Goal: Information Seeking & Learning: Understand process/instructions

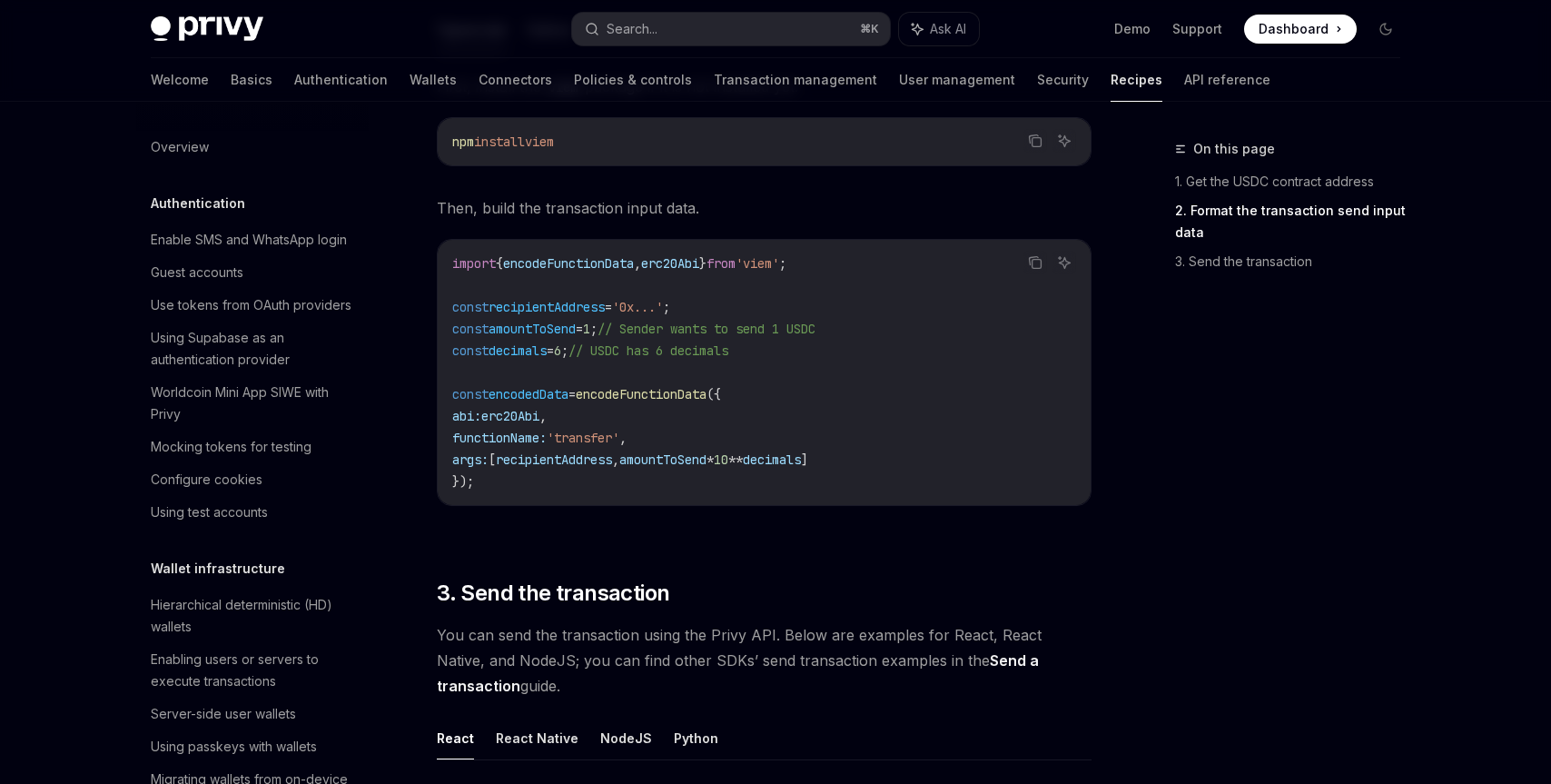
scroll to position [881, 0]
drag, startPoint x: 813, startPoint y: 396, endPoint x: 814, endPoint y: 432, distance: 36.0
click at [814, 432] on code "import { encodeFunctionData , erc20Abi } from 'viem' ; const recipientAddress =…" at bounding box center [764, 370] width 624 height 239
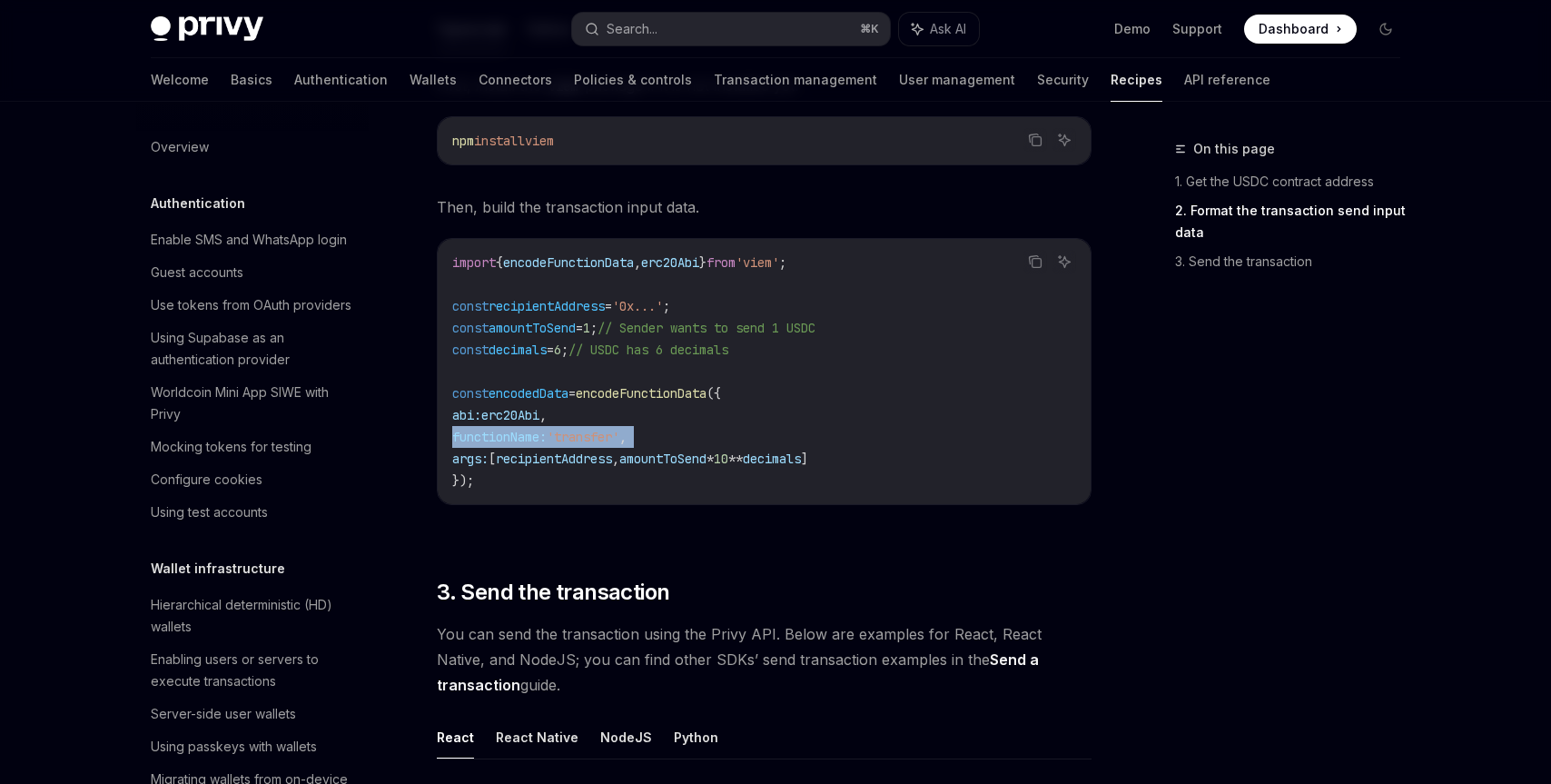
click at [814, 432] on code "import { encodeFunctionData , erc20Abi } from 'viem' ; const recipientAddress =…" at bounding box center [764, 370] width 624 height 239
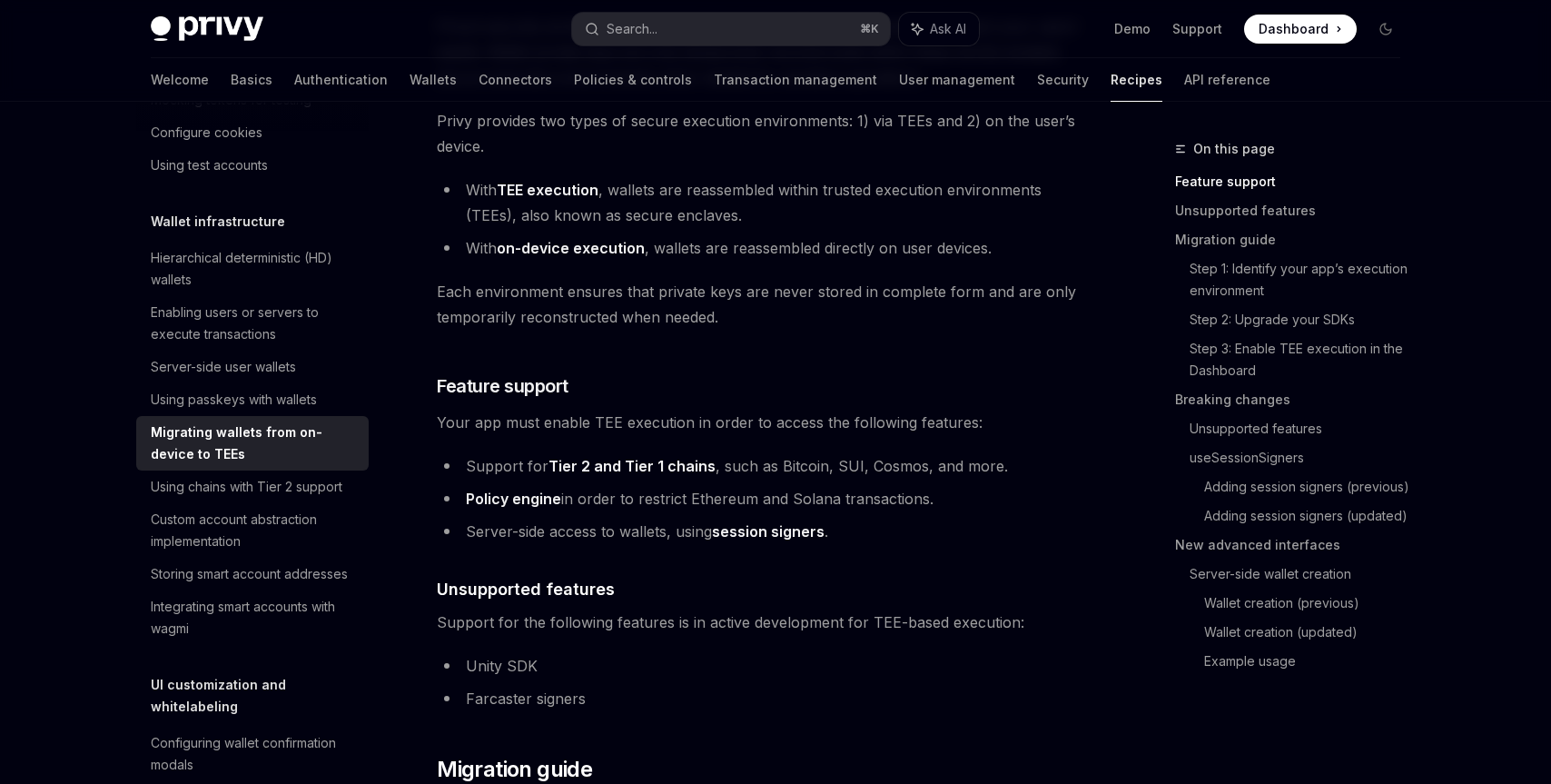
scroll to position [251, 0]
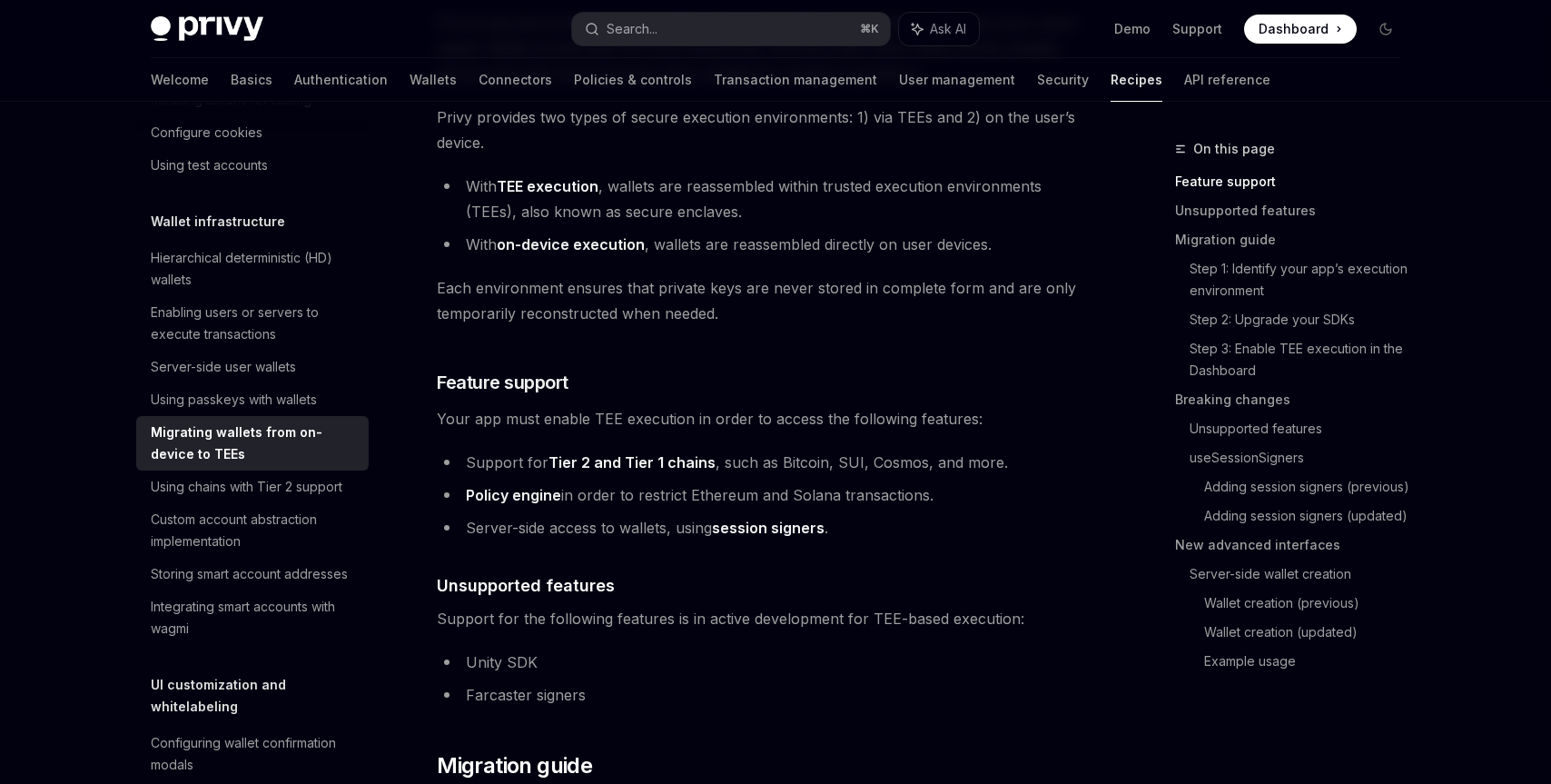
click at [761, 528] on link "session signers" at bounding box center [769, 527] width 112 height 19
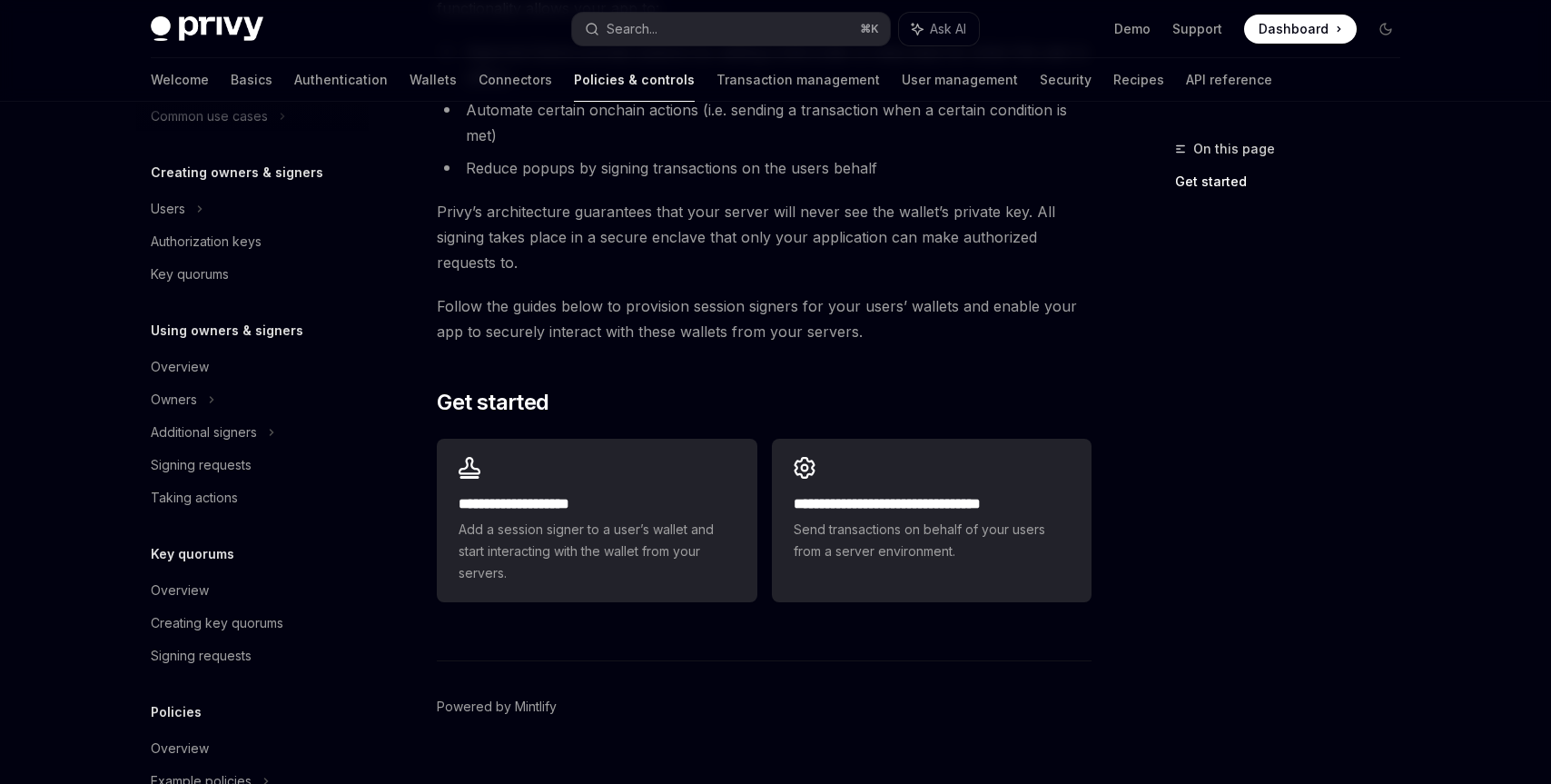
scroll to position [259, 0]
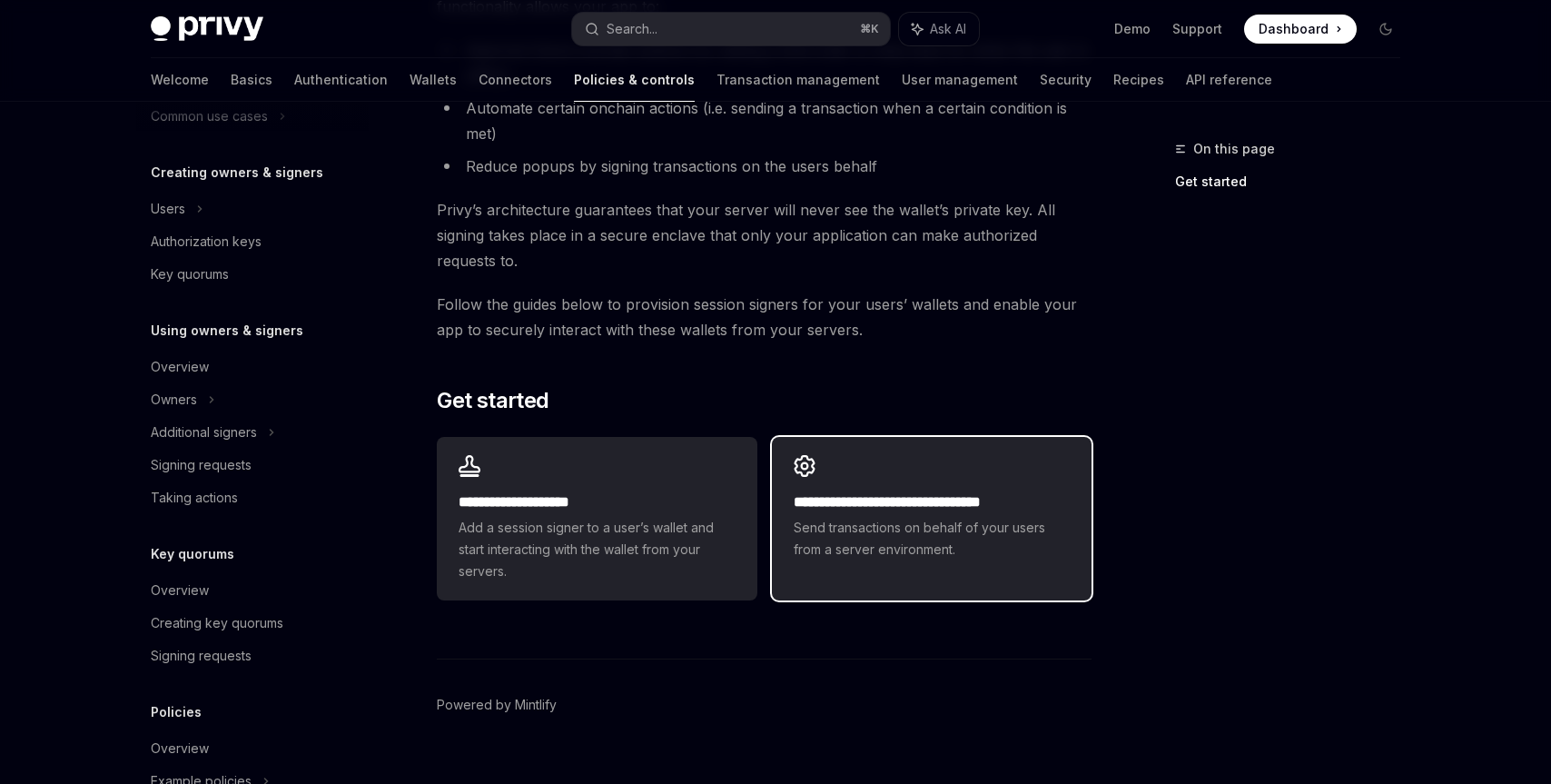
click at [927, 529] on span "Send transactions on behalf of your users from a server environment." at bounding box center [932, 538] width 276 height 43
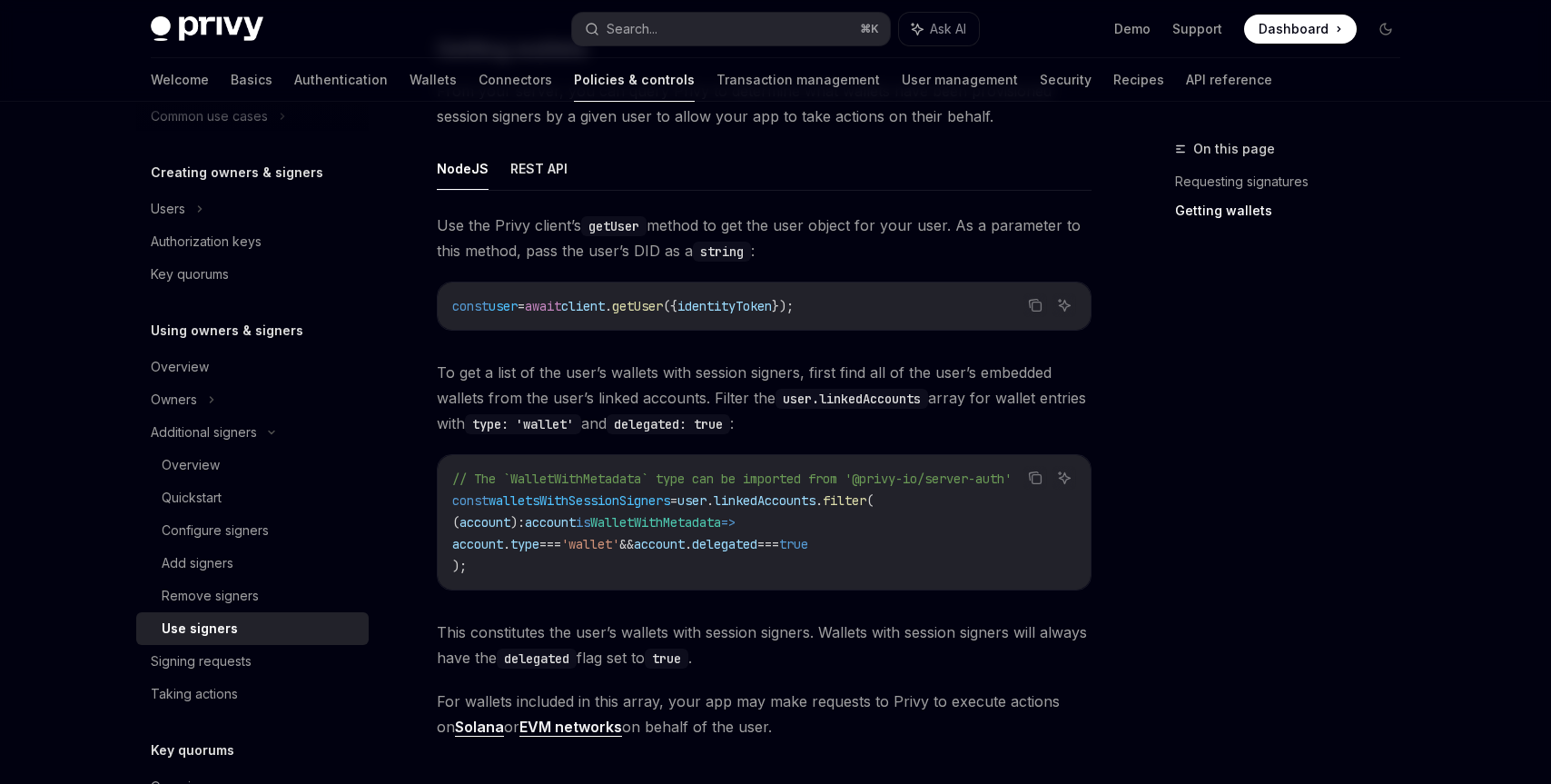
scroll to position [668, 0]
click at [773, 309] on span "identityToken" at bounding box center [725, 304] width 95 height 17
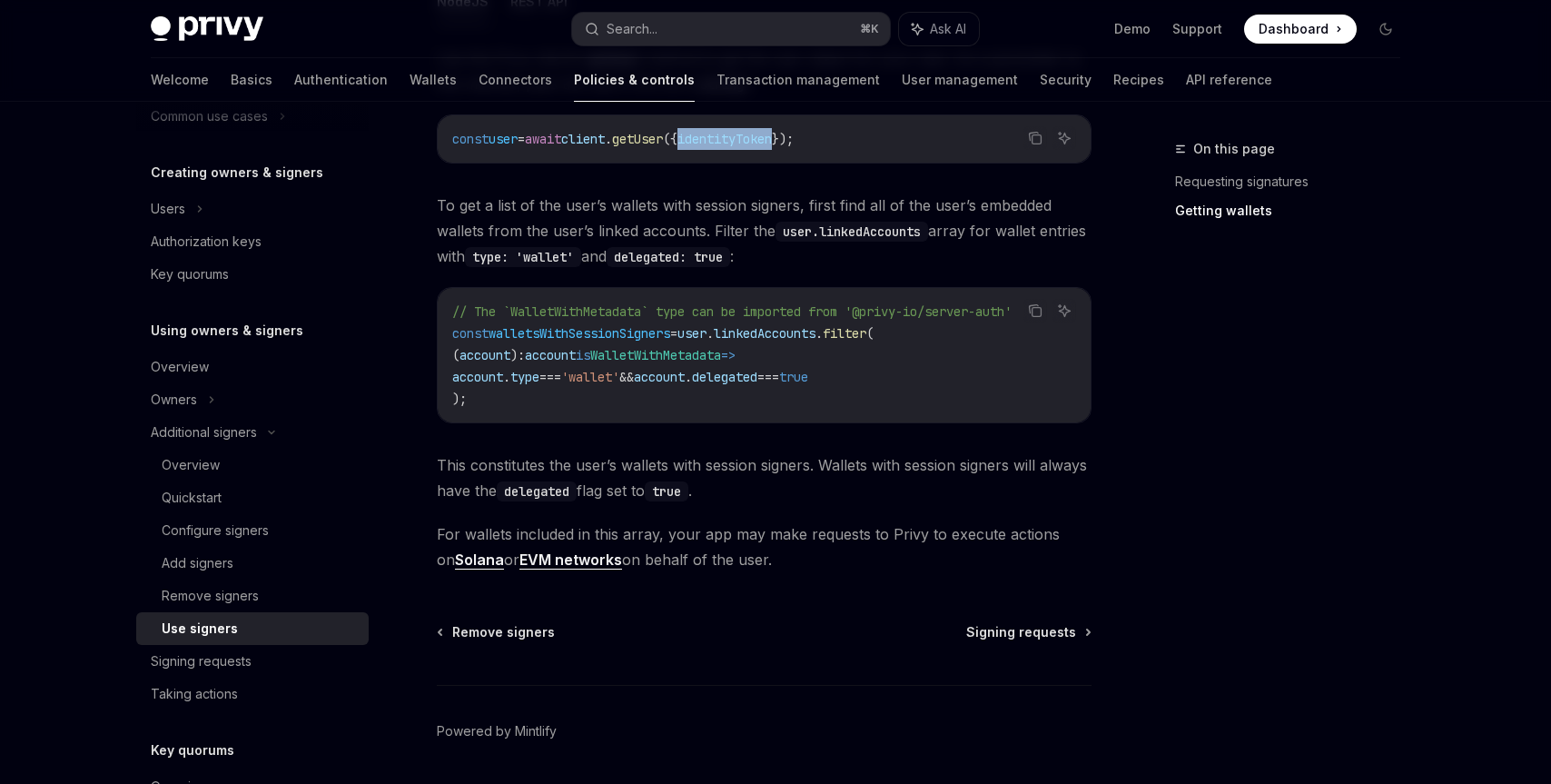
scroll to position [891, 0]
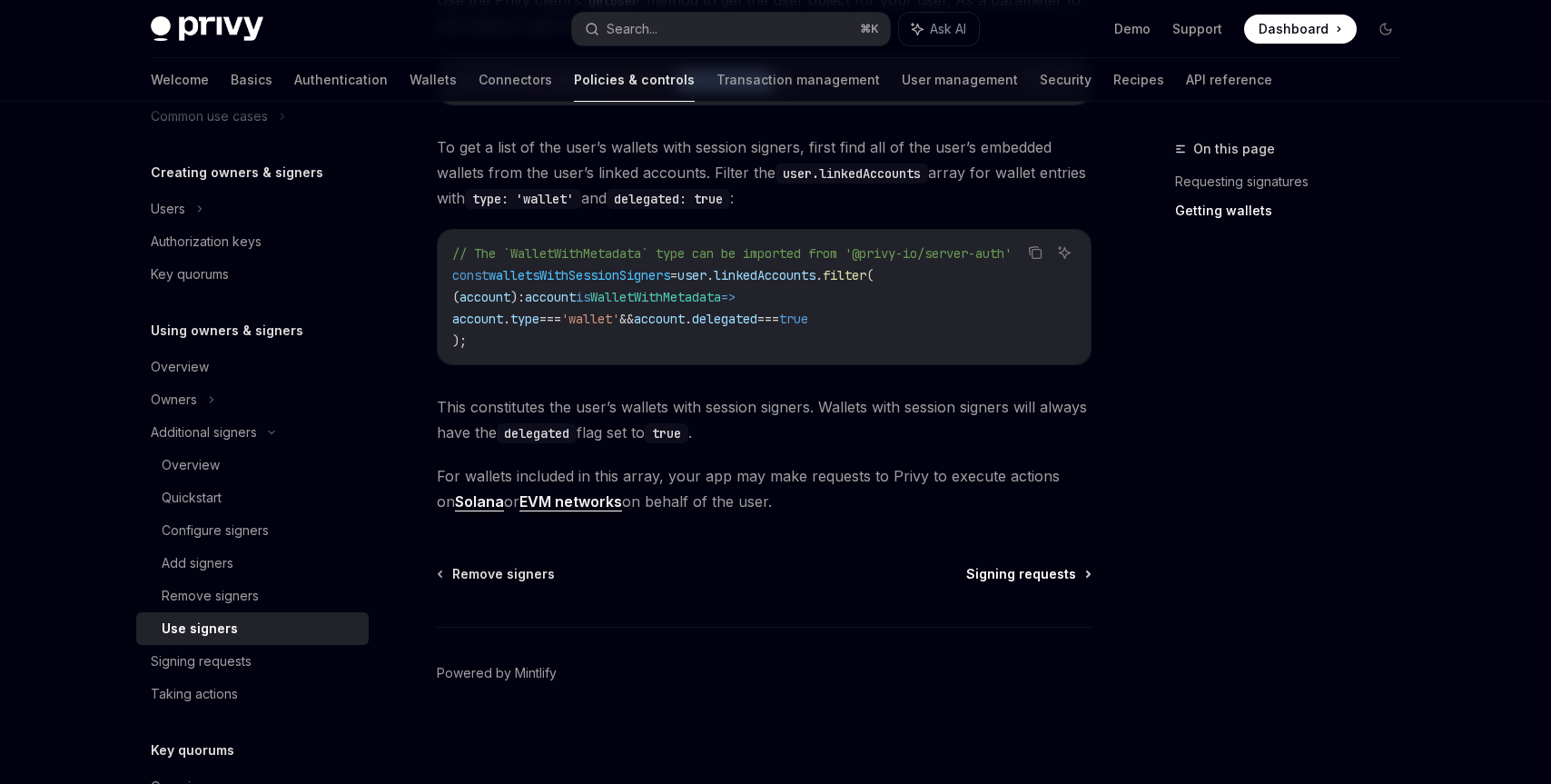
click at [1023, 570] on span "Signing requests" at bounding box center [1022, 573] width 110 height 18
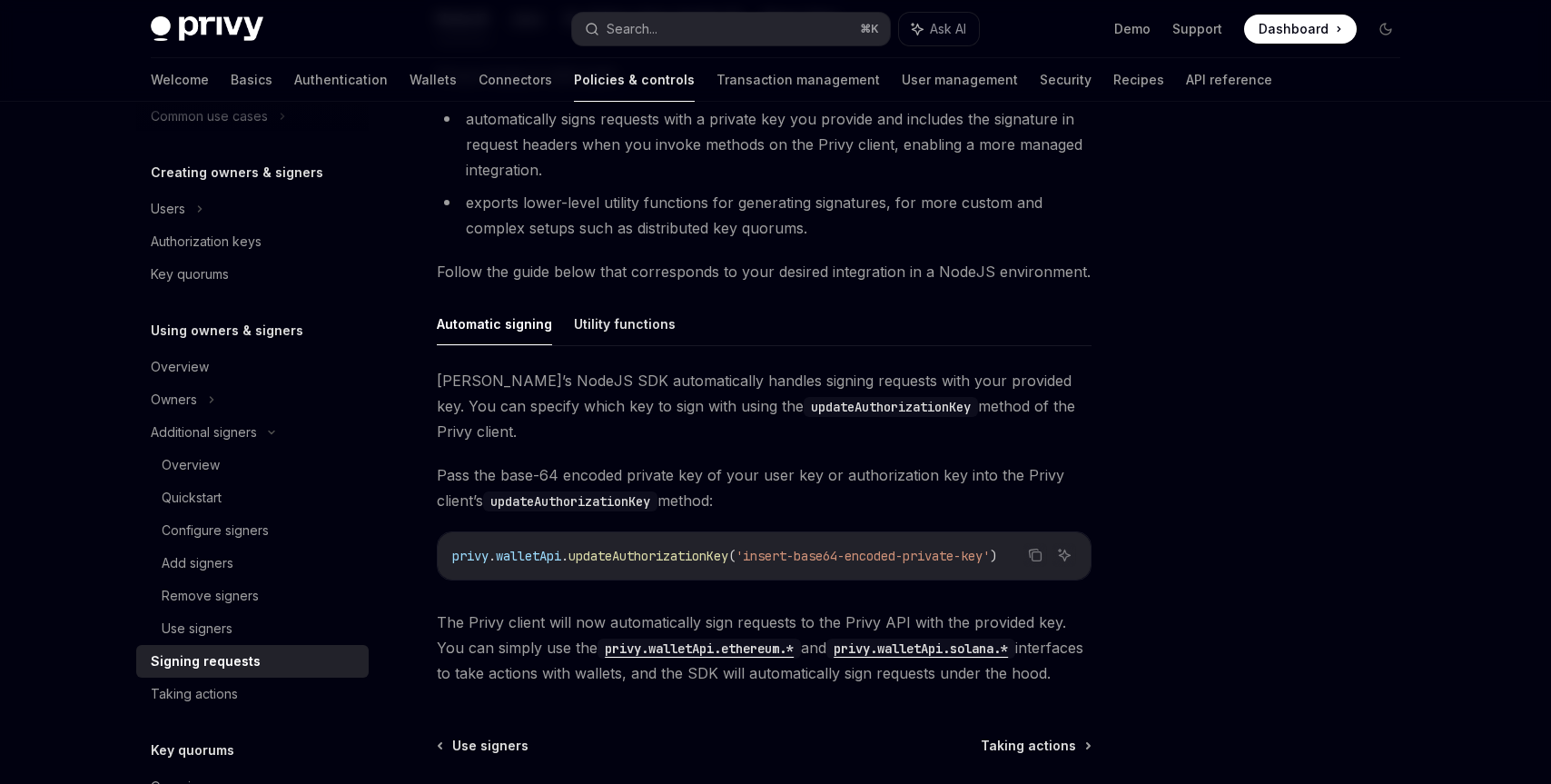
scroll to position [387, 0]
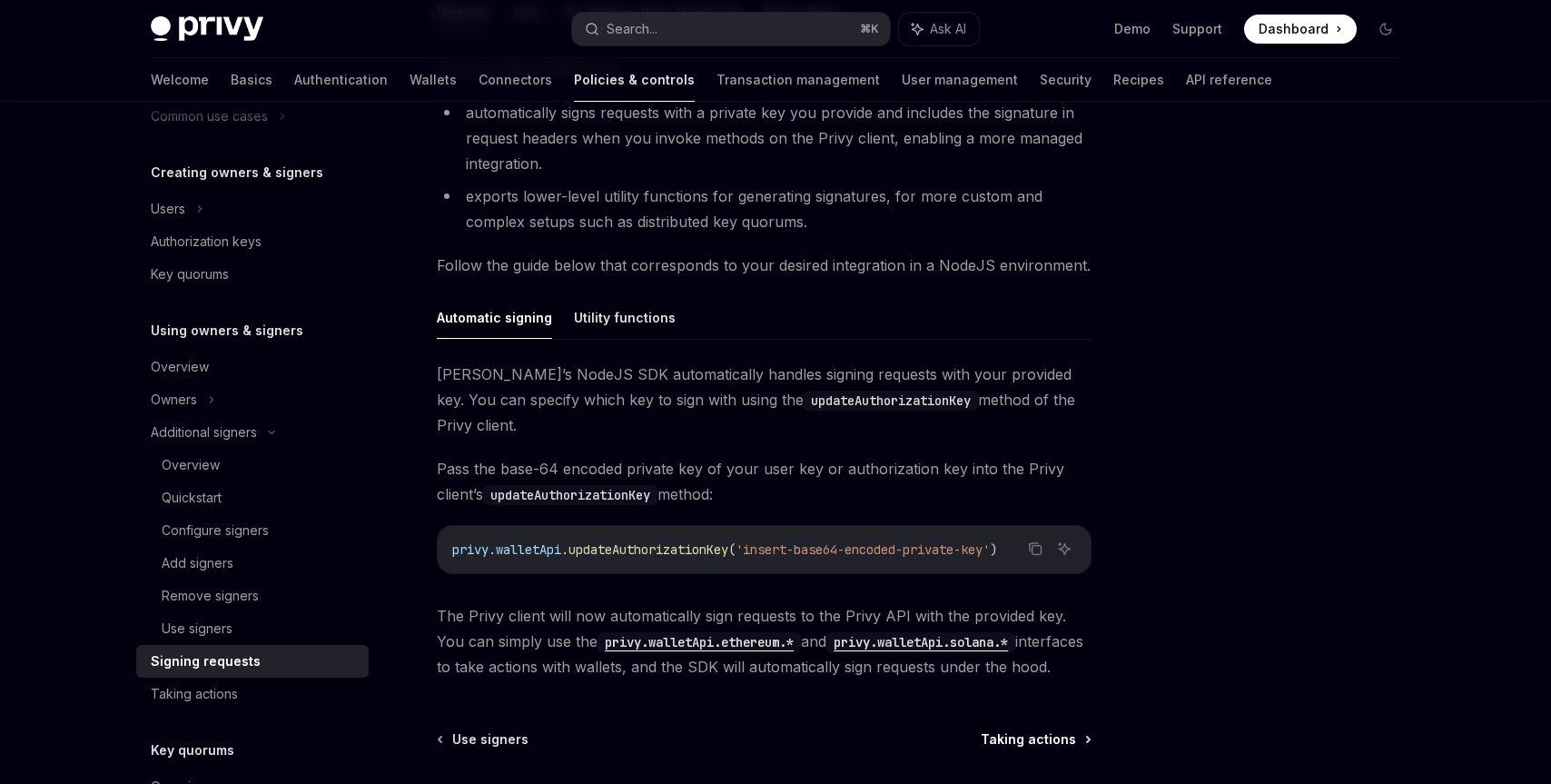
click at [1039, 730] on span "Taking actions" at bounding box center [1029, 739] width 96 height 18
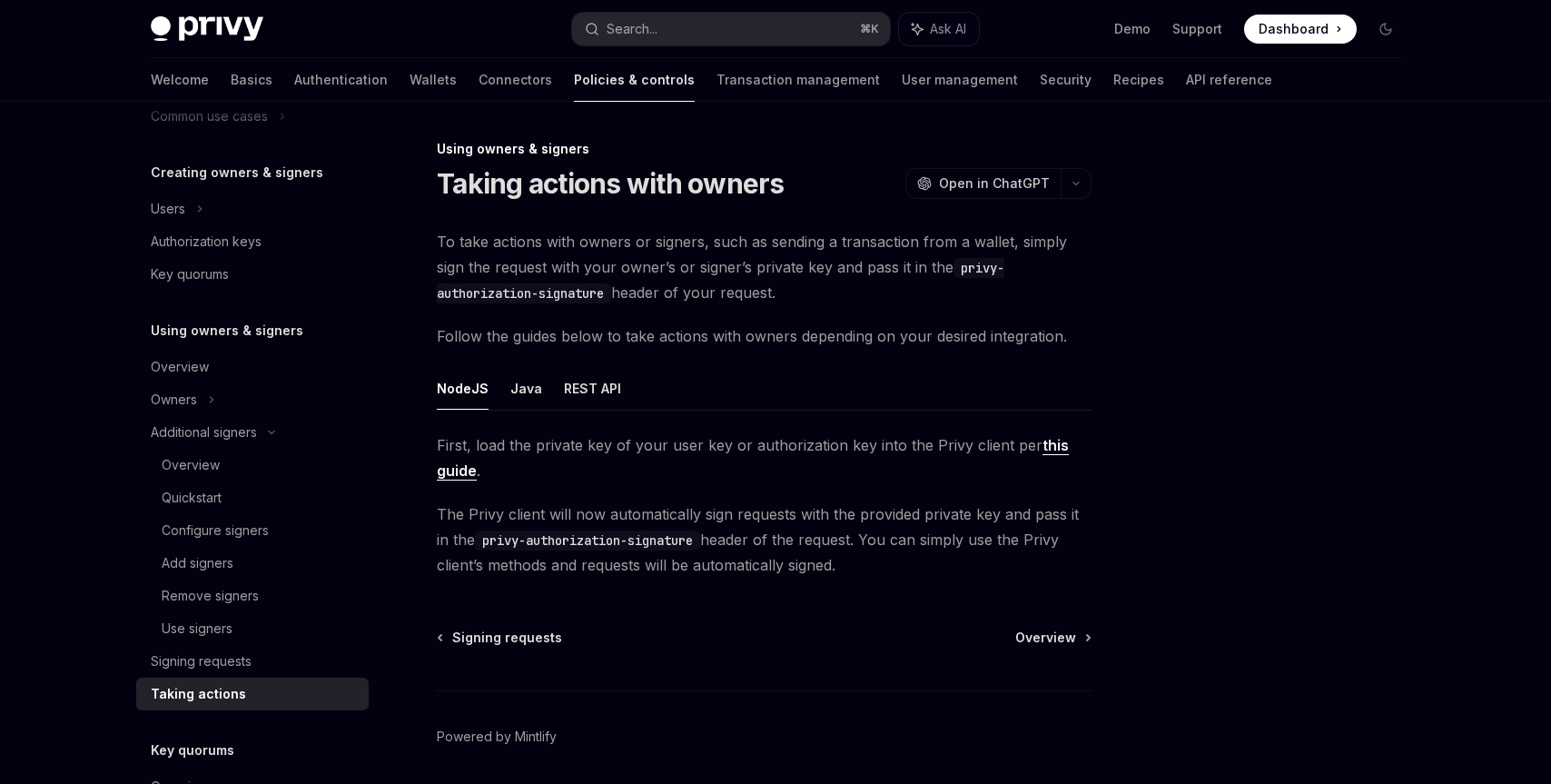
click at [1040, 448] on link "this guide" at bounding box center [753, 457] width 633 height 44
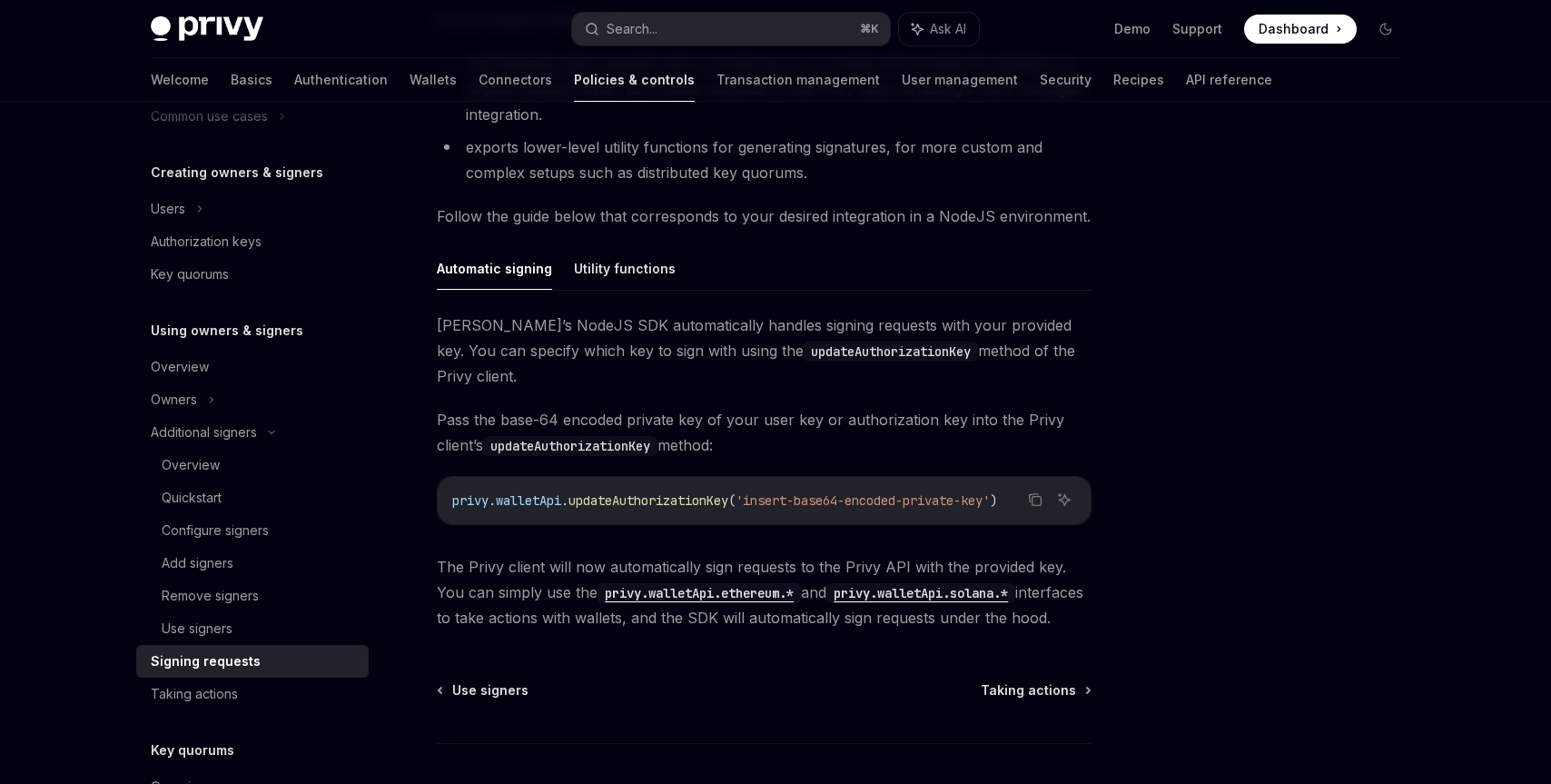
scroll to position [436, 0]
click at [1025, 680] on span "Taking actions" at bounding box center [1029, 688] width 96 height 18
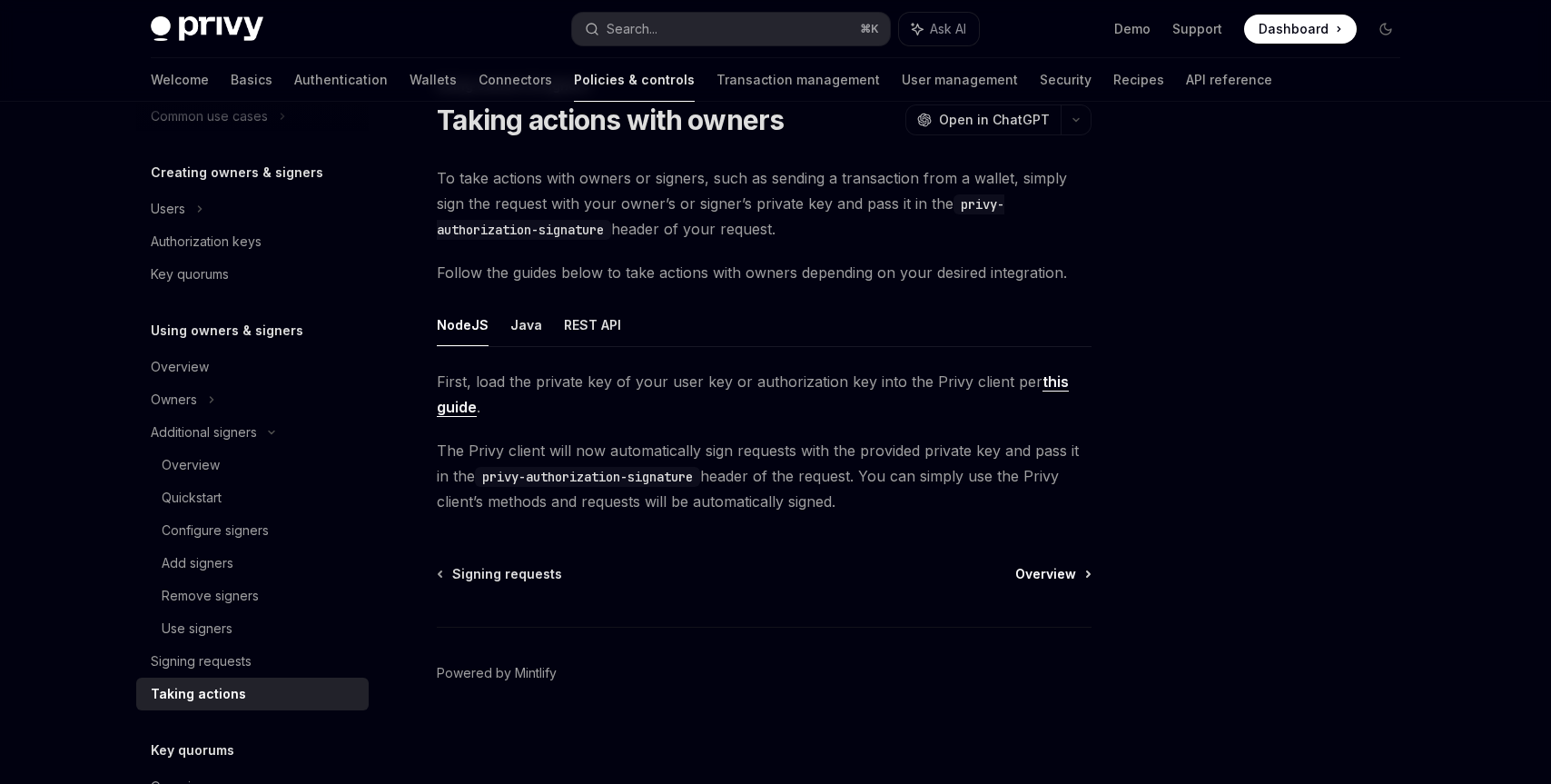
click at [1071, 582] on span "Overview" at bounding box center [1046, 573] width 61 height 18
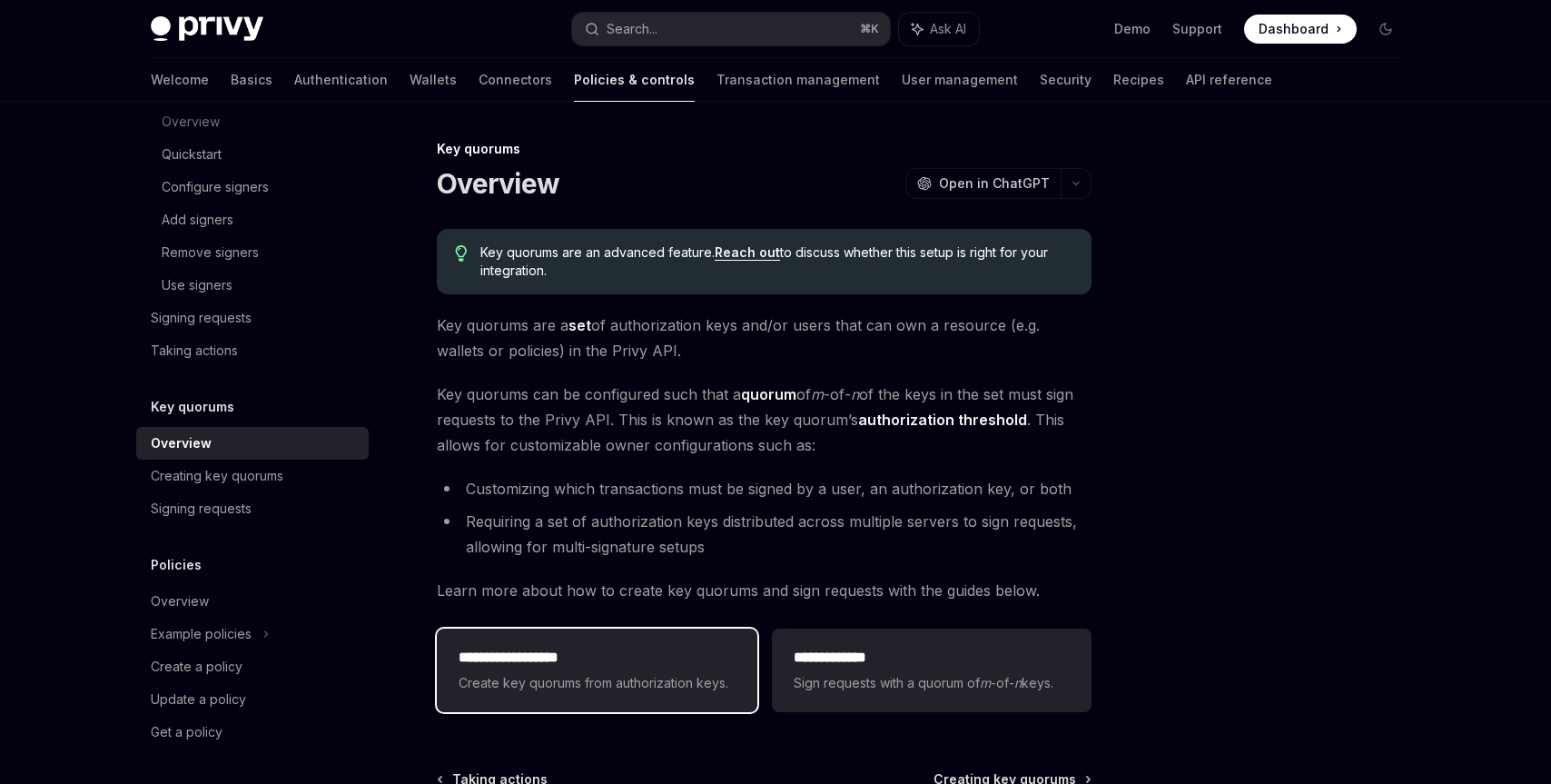
click at [687, 633] on div "**********" at bounding box center [596, 670] width 319 height 84
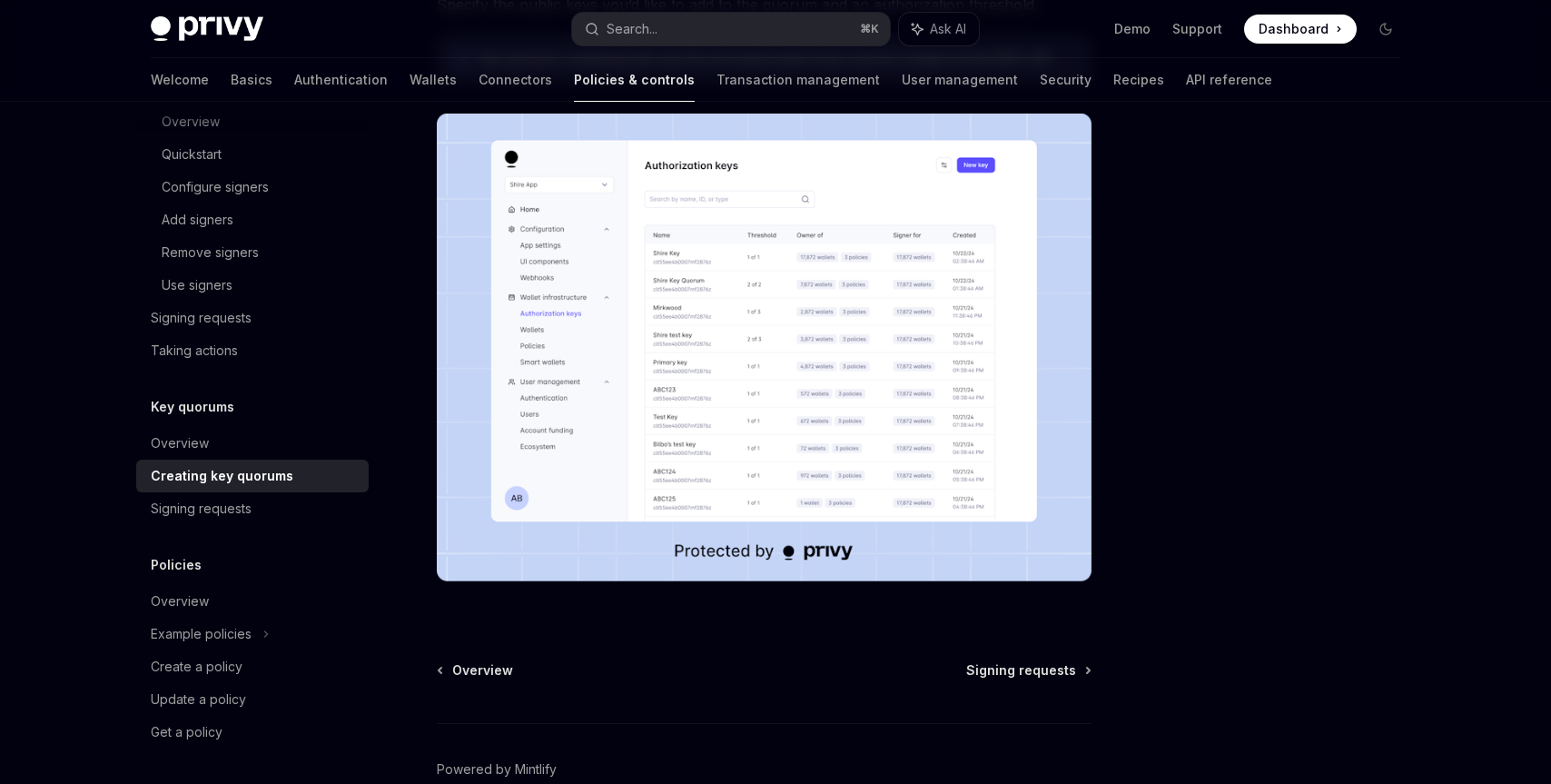
scroll to position [606, 0]
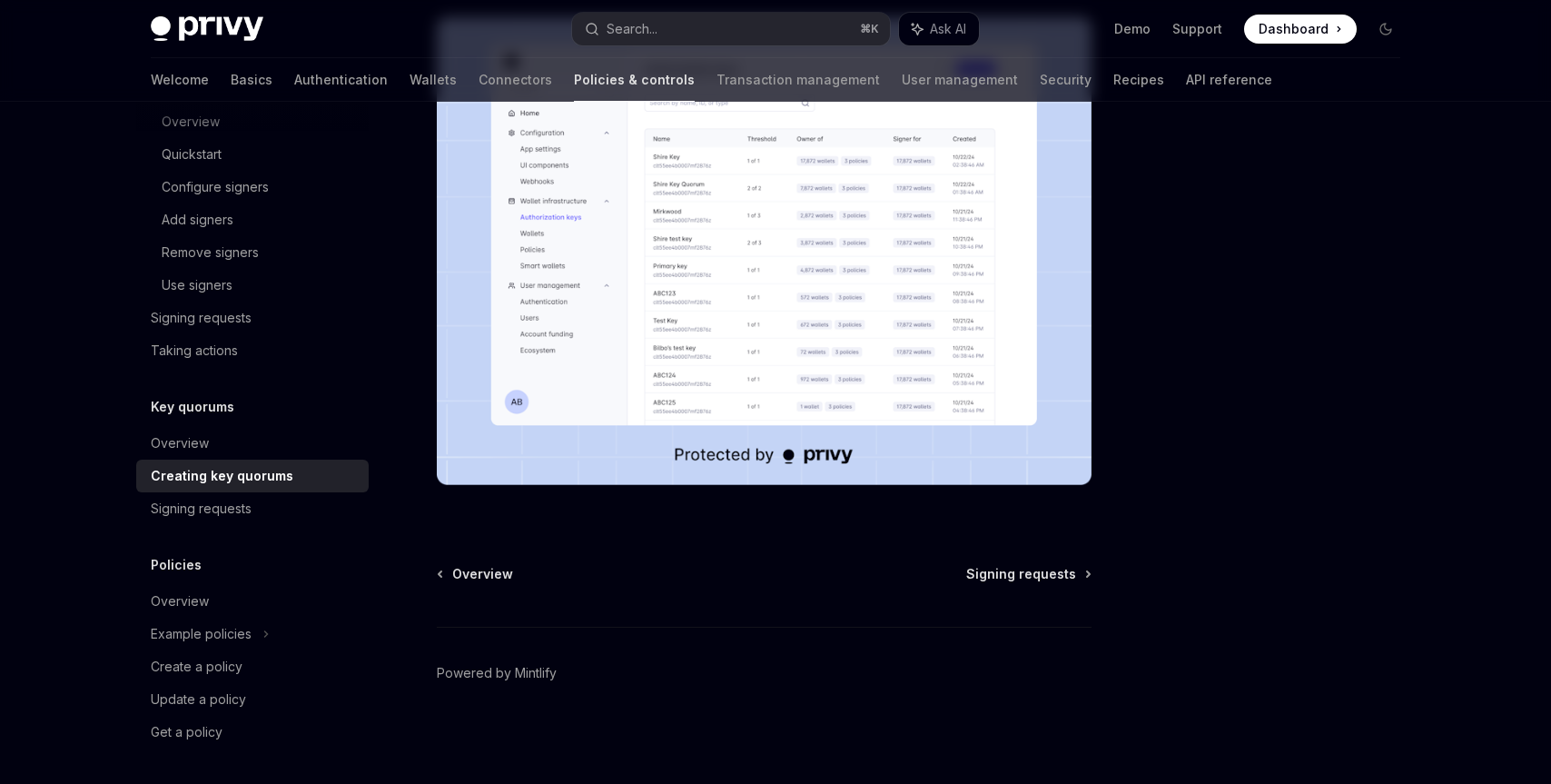
click at [986, 561] on div "Key quorums Creating key quorums OpenAI Open in ChatGPT OpenAI Open in ChatGPT …" at bounding box center [594, 158] width 1003 height 1251
click at [995, 580] on span "Signing requests" at bounding box center [1022, 573] width 110 height 18
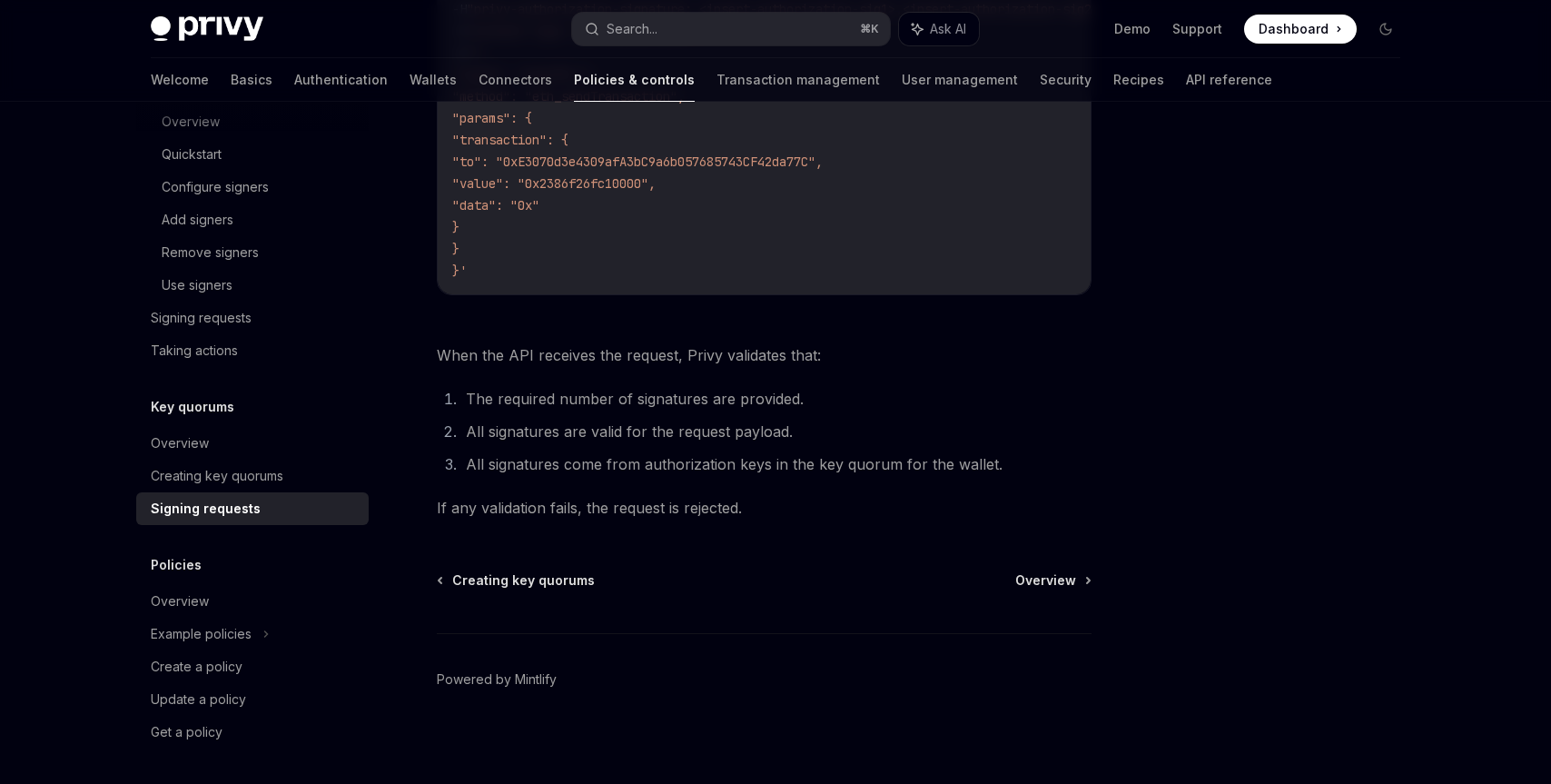
scroll to position [704, 0]
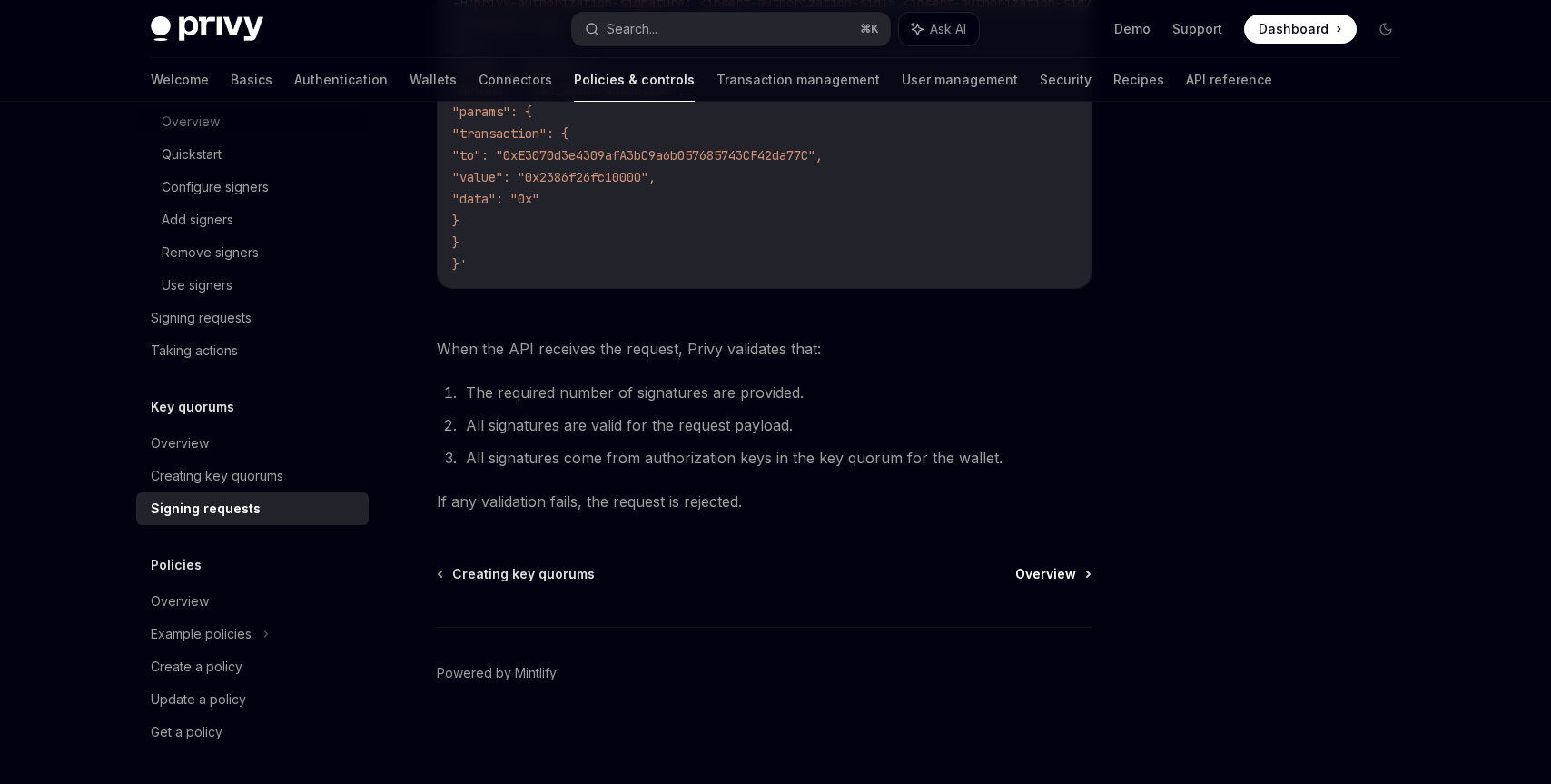
click at [1057, 571] on span "Overview" at bounding box center [1046, 573] width 61 height 18
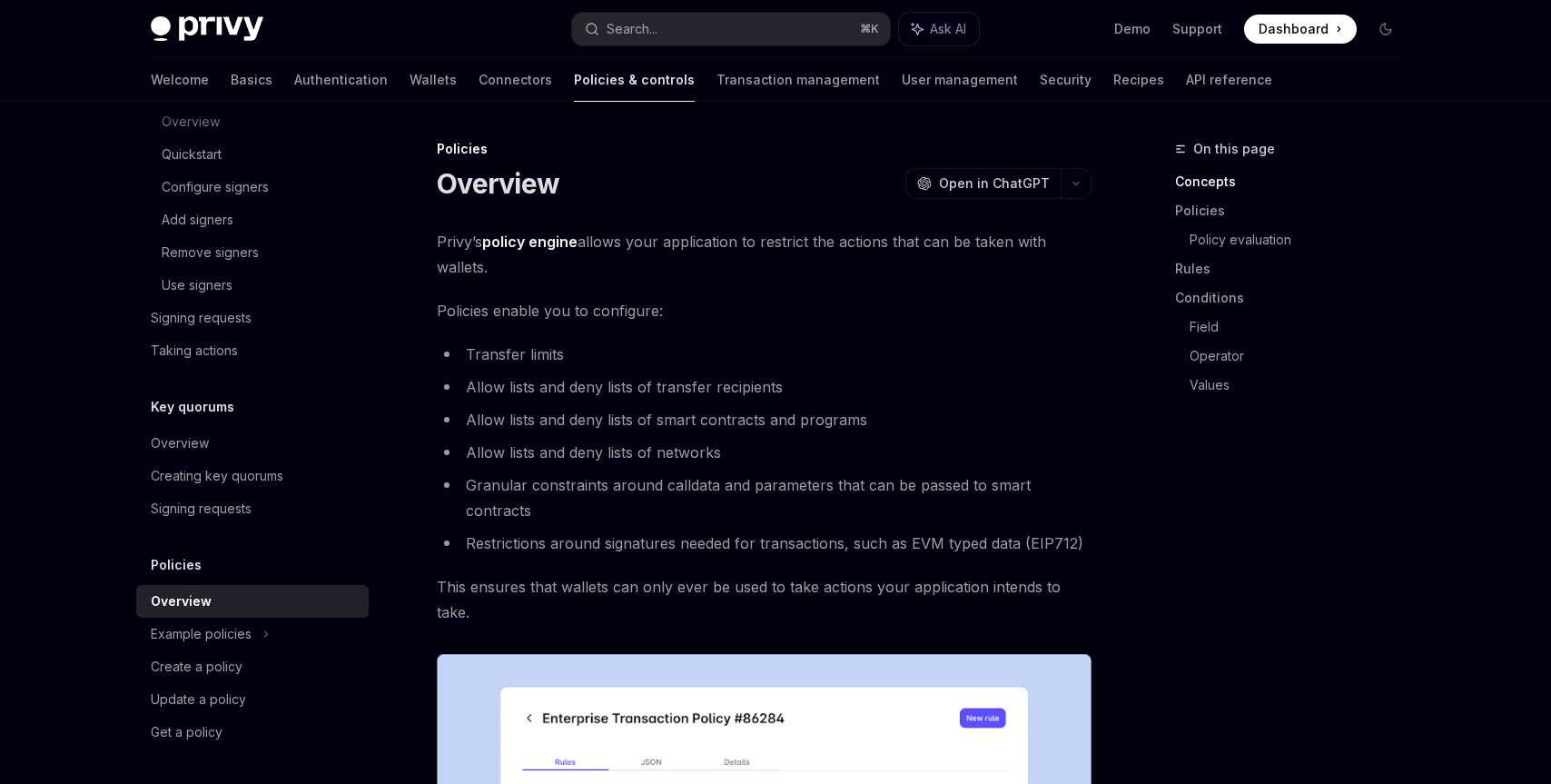
scroll to position [34, 0]
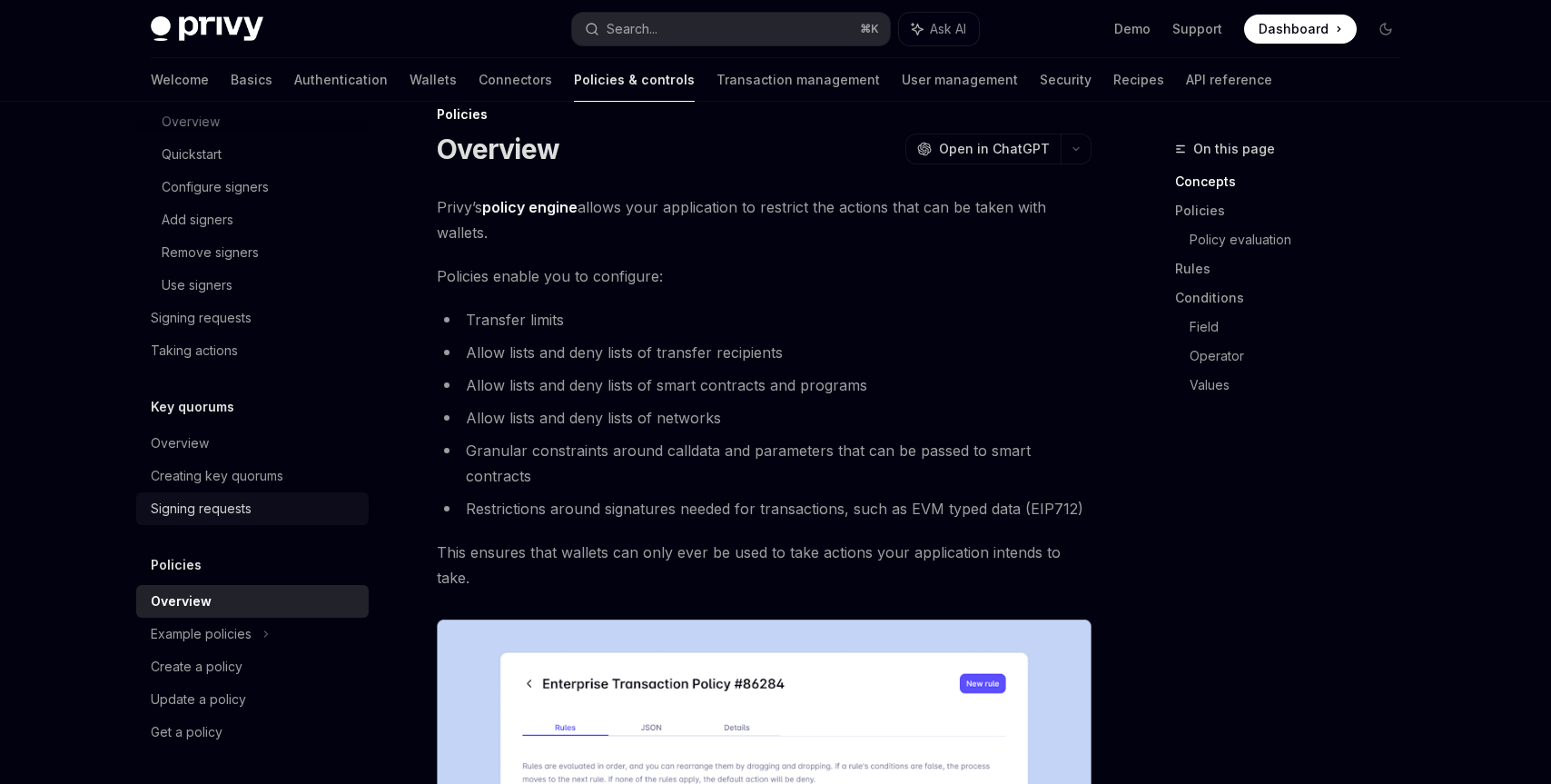
click at [210, 510] on div "Signing requests" at bounding box center [201, 508] width 101 height 22
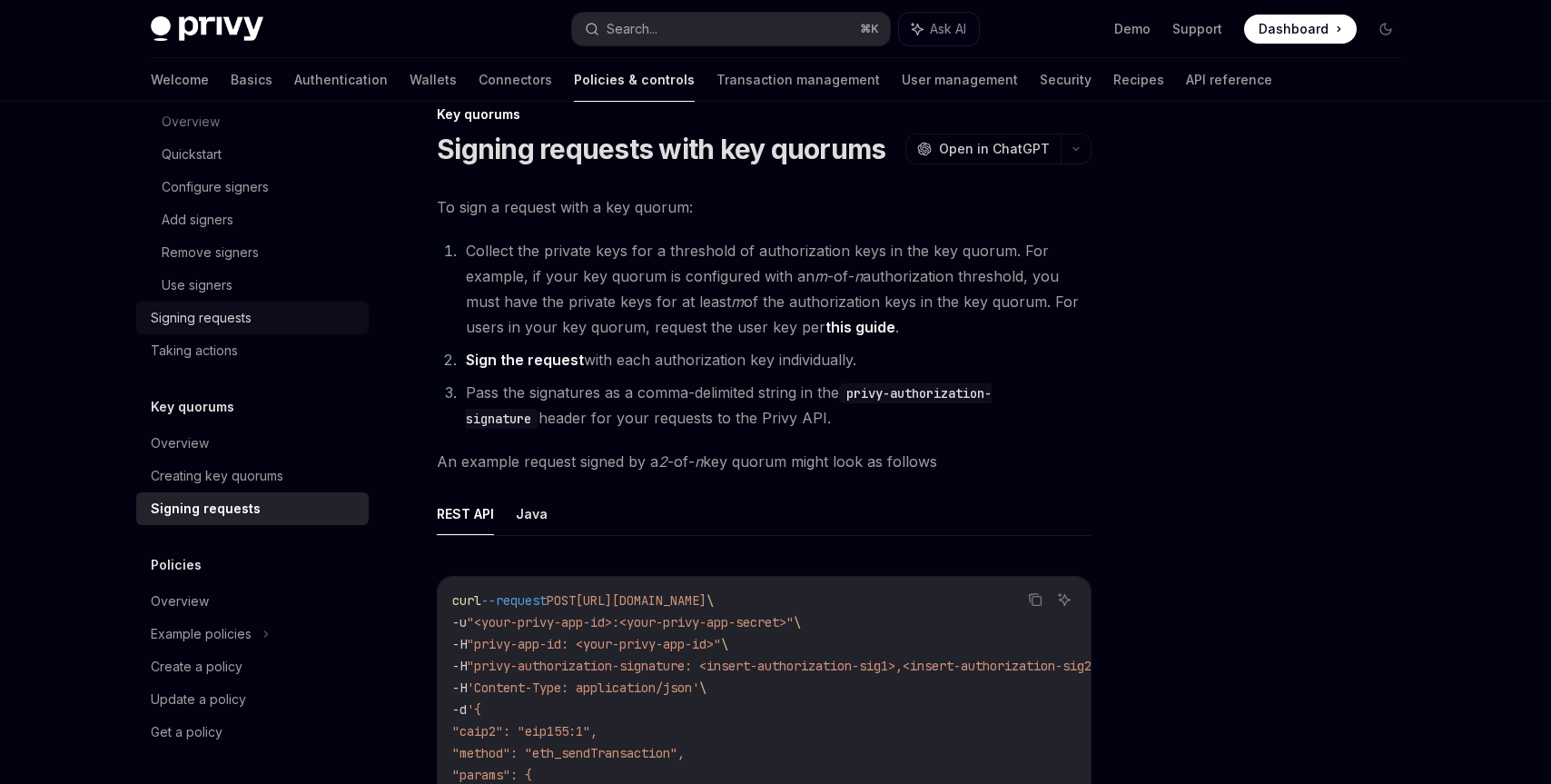
click at [238, 322] on div "Signing requests" at bounding box center [201, 318] width 101 height 22
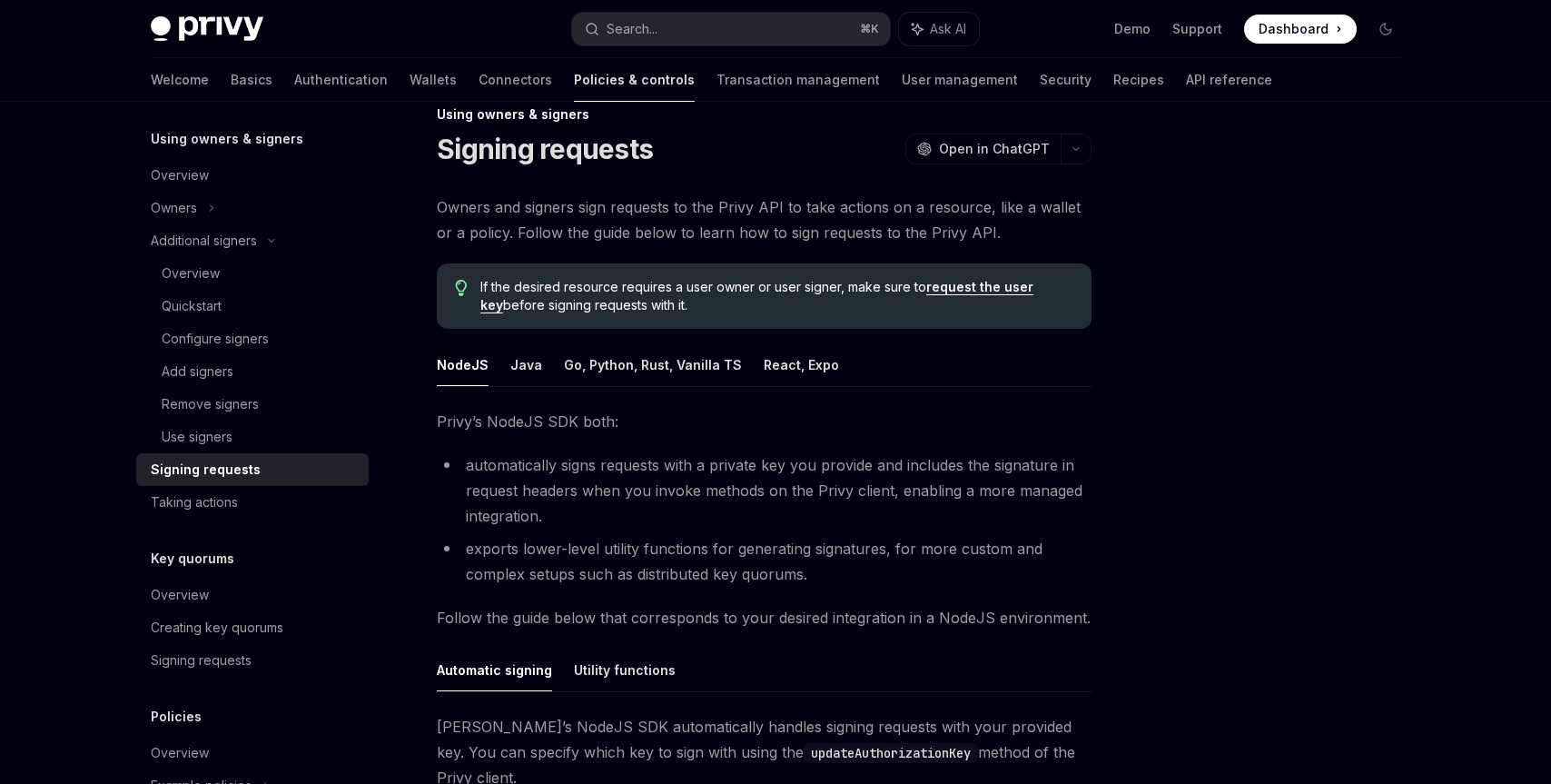
scroll to position [538, 0]
click at [790, 362] on button "React, Expo" at bounding box center [801, 363] width 76 height 42
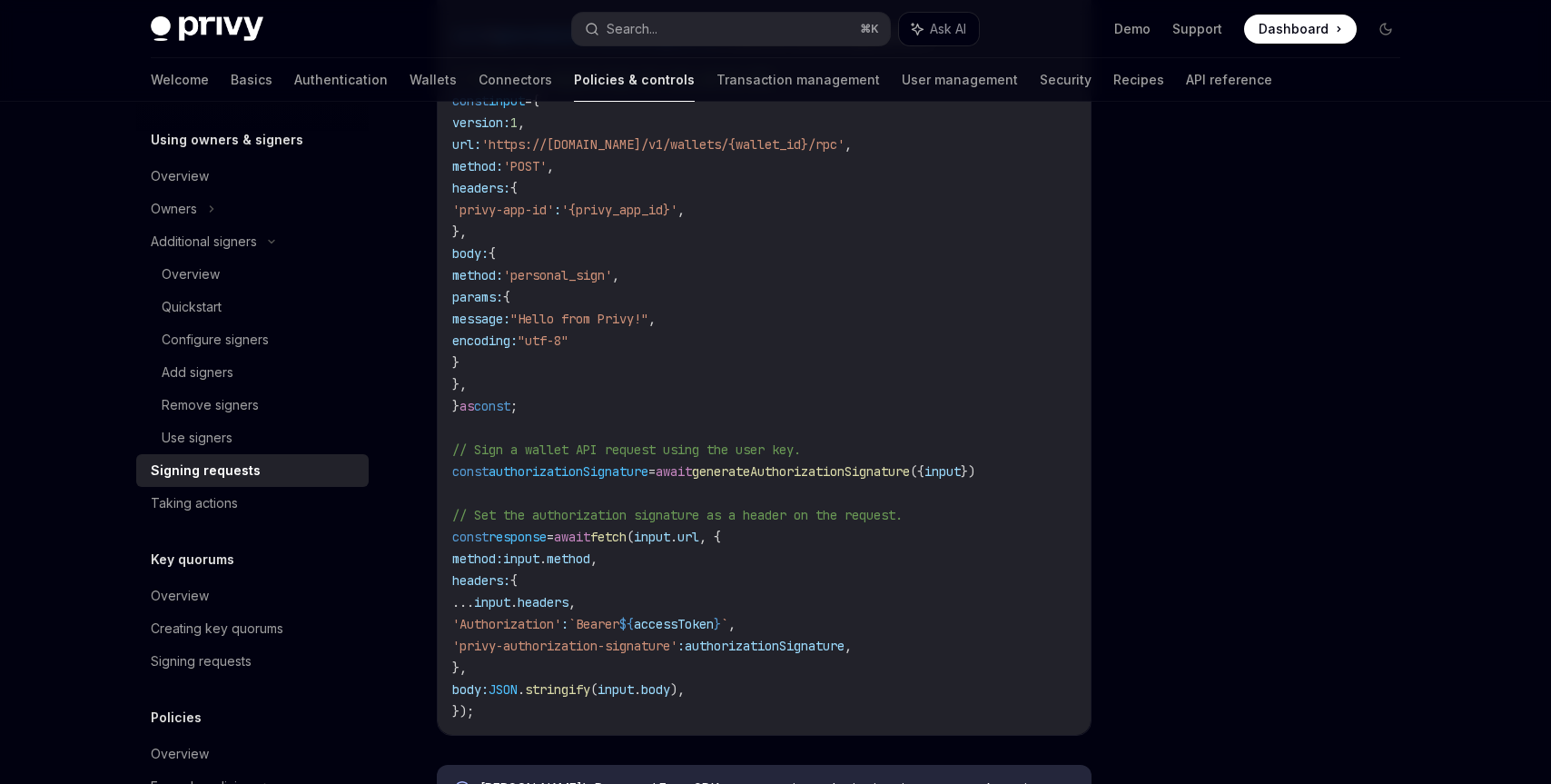
scroll to position [741, 0]
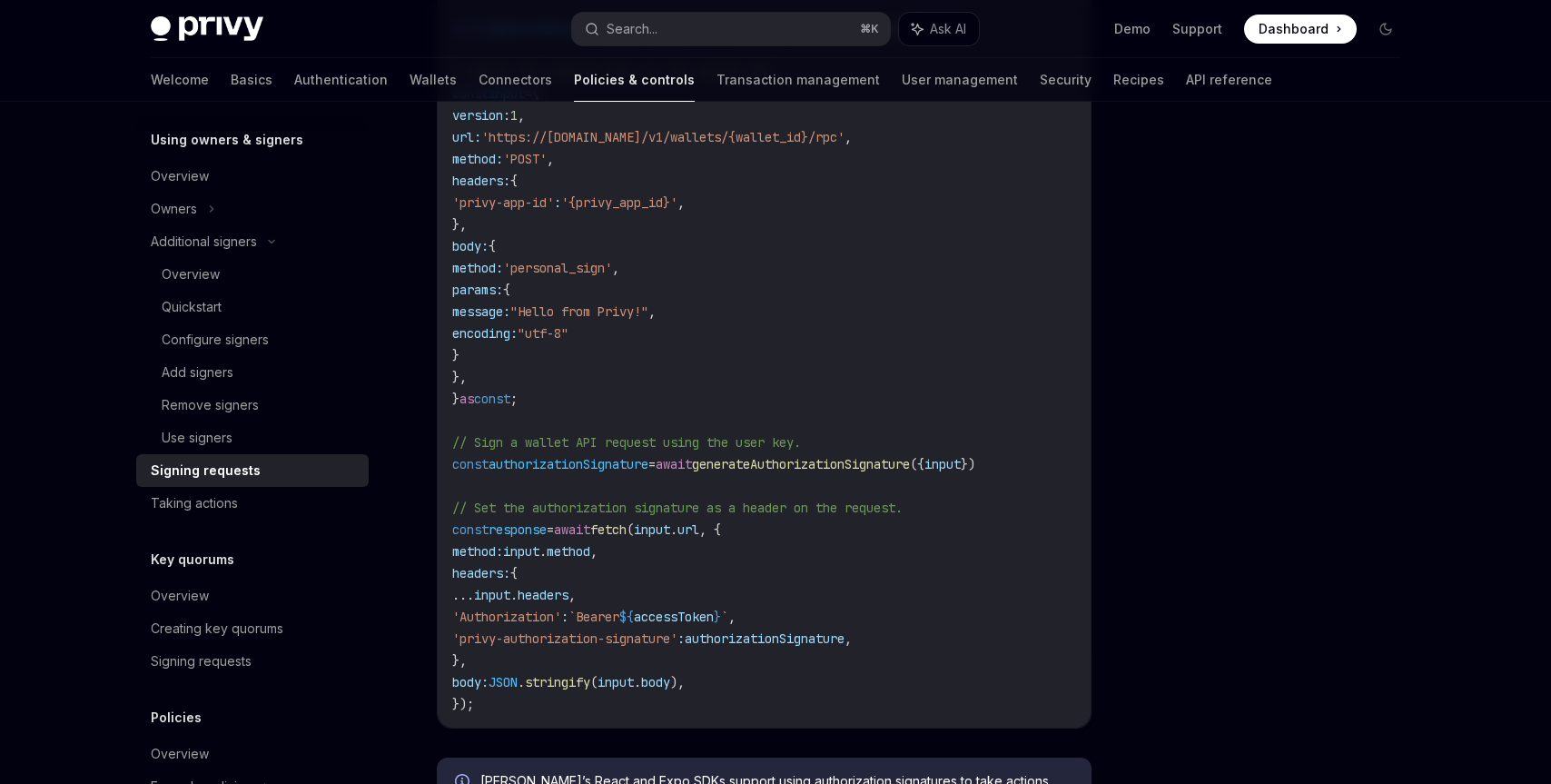
click at [837, 634] on span "authorizationSignature" at bounding box center [765, 638] width 160 height 17
click at [844, 636] on span "authorizationSignature" at bounding box center [765, 638] width 160 height 17
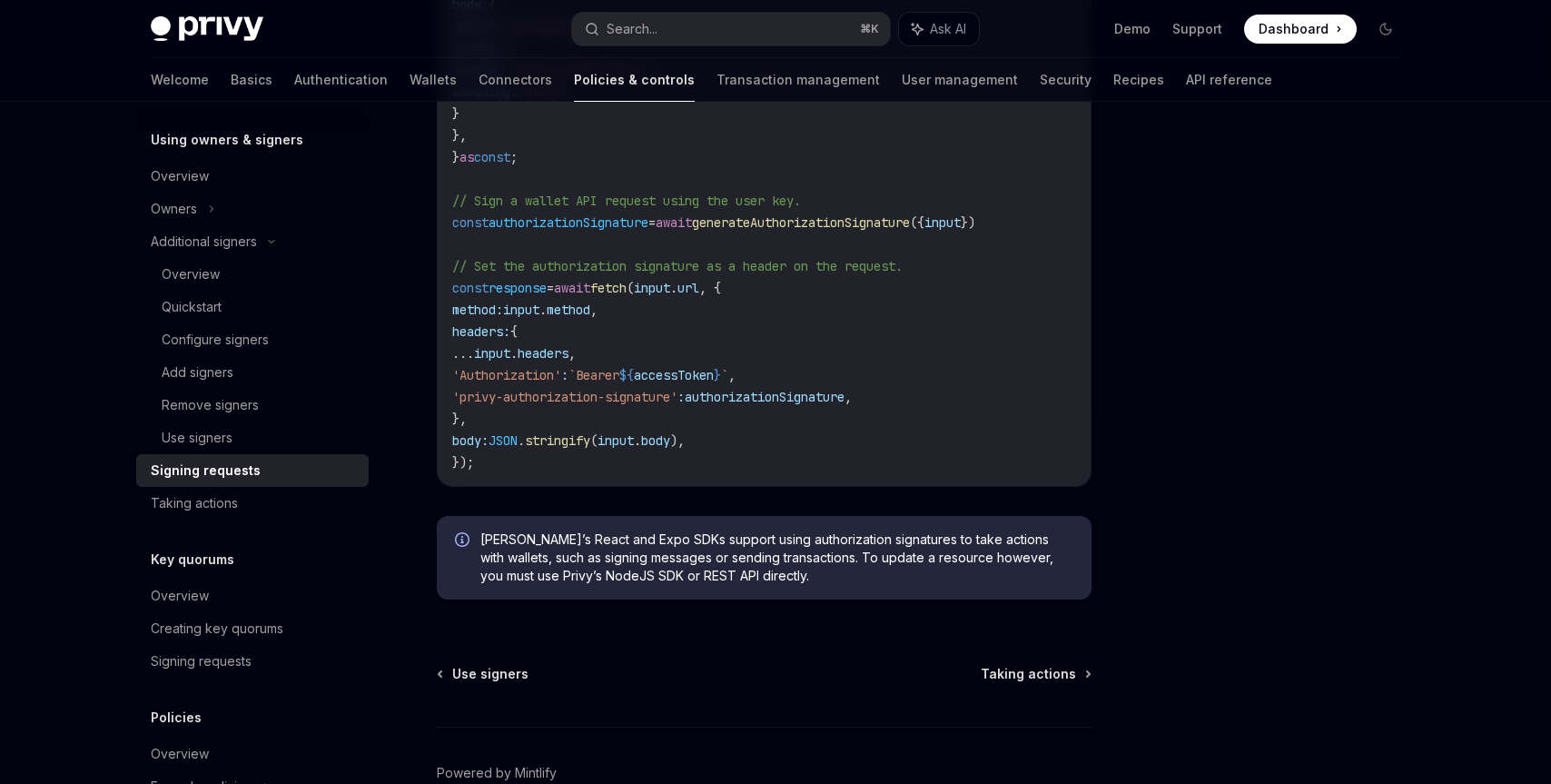
scroll to position [1049, 0]
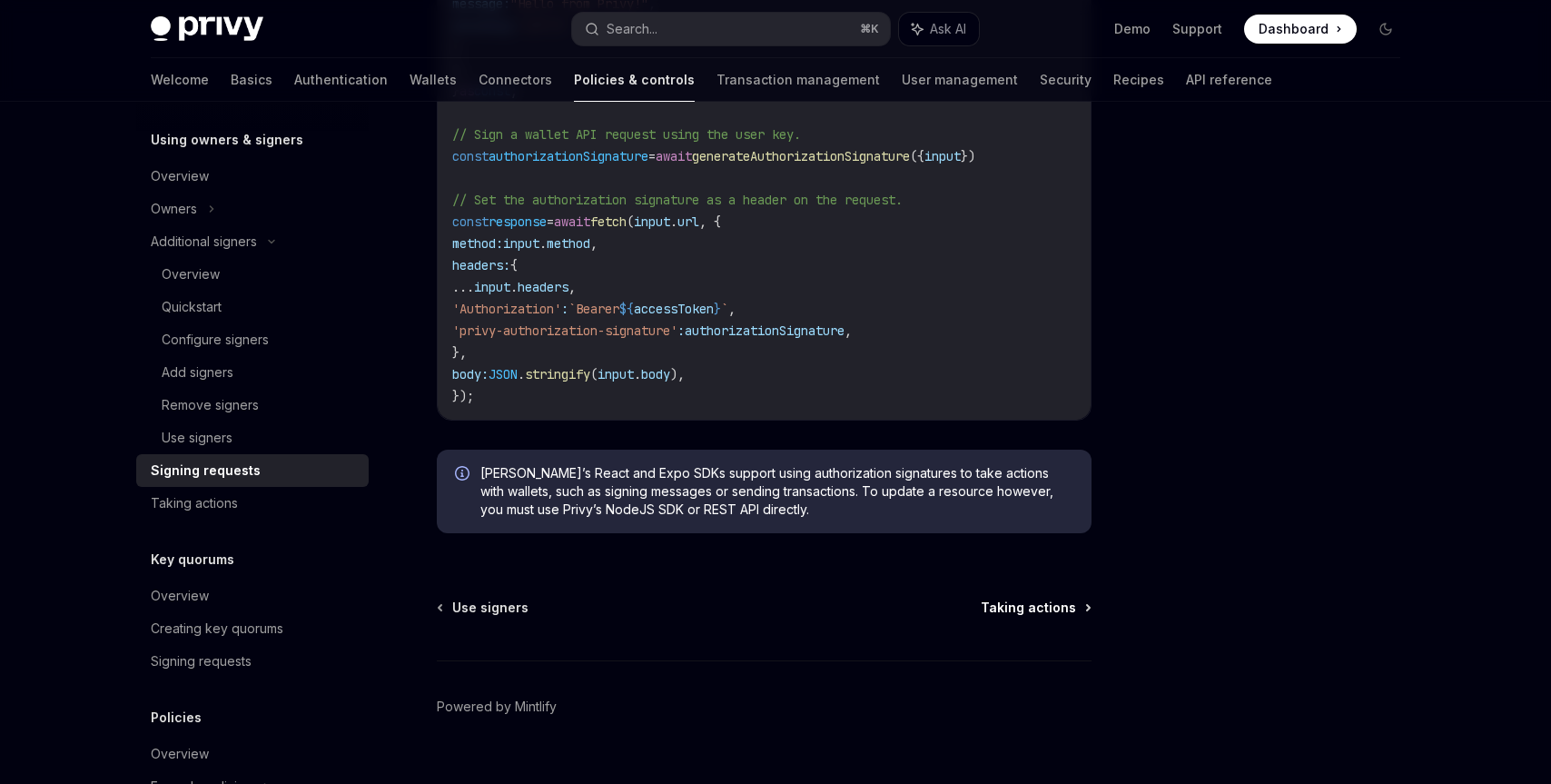
click at [1017, 617] on span "Taking actions" at bounding box center [1029, 607] width 96 height 18
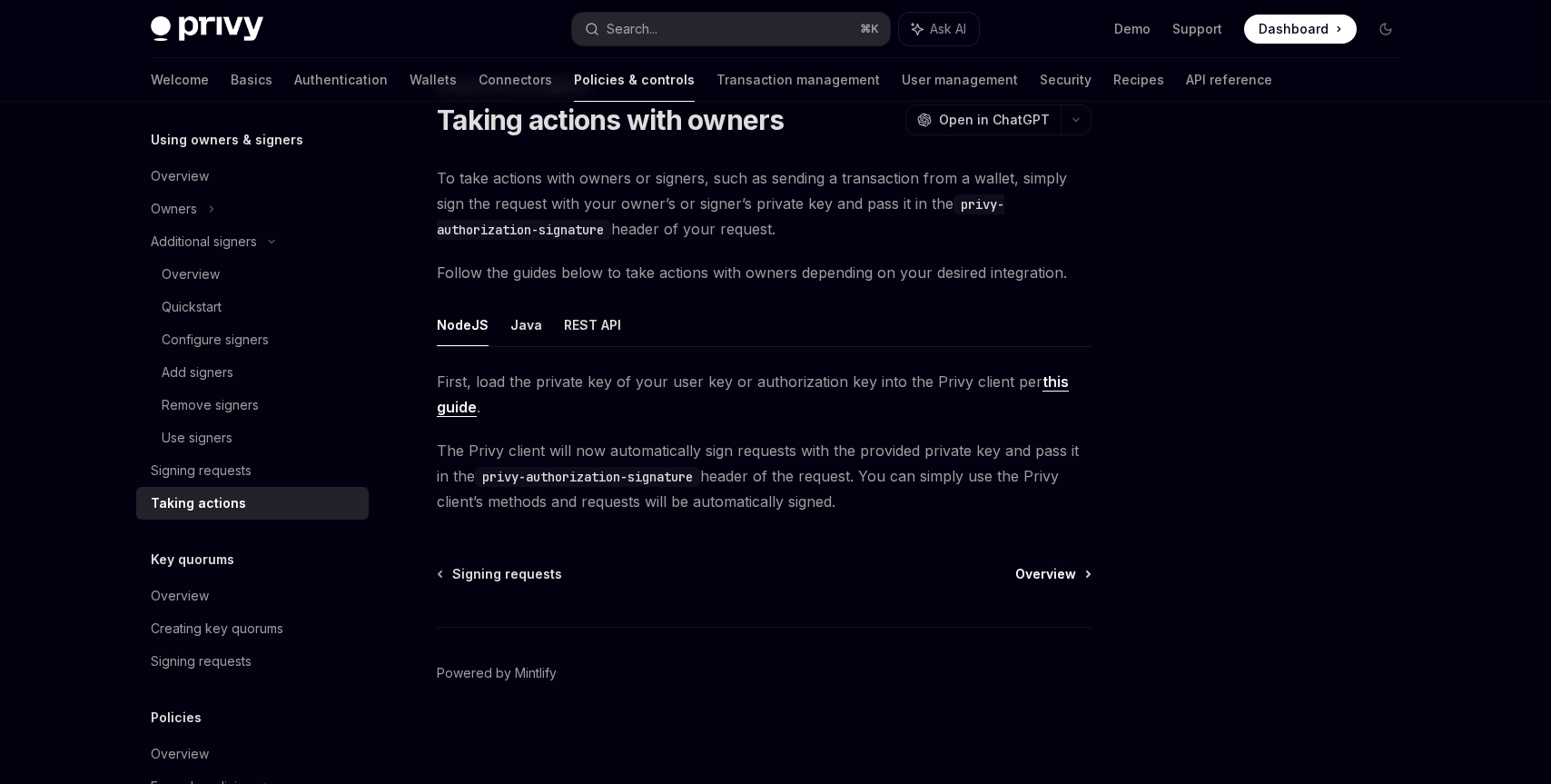
click at [1075, 576] on span "Overview" at bounding box center [1046, 573] width 61 height 18
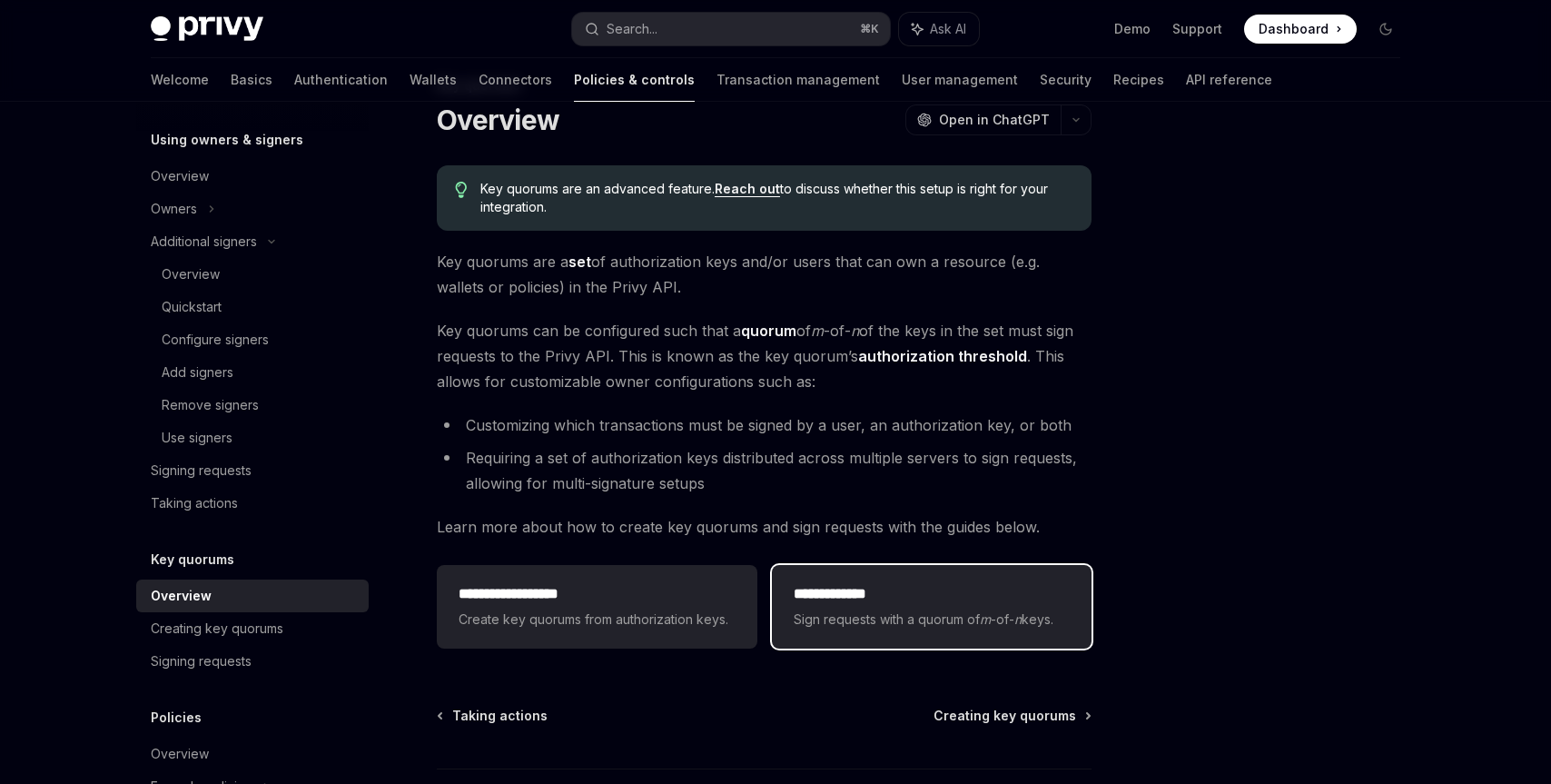
click at [907, 572] on div "**********" at bounding box center [932, 606] width 319 height 84
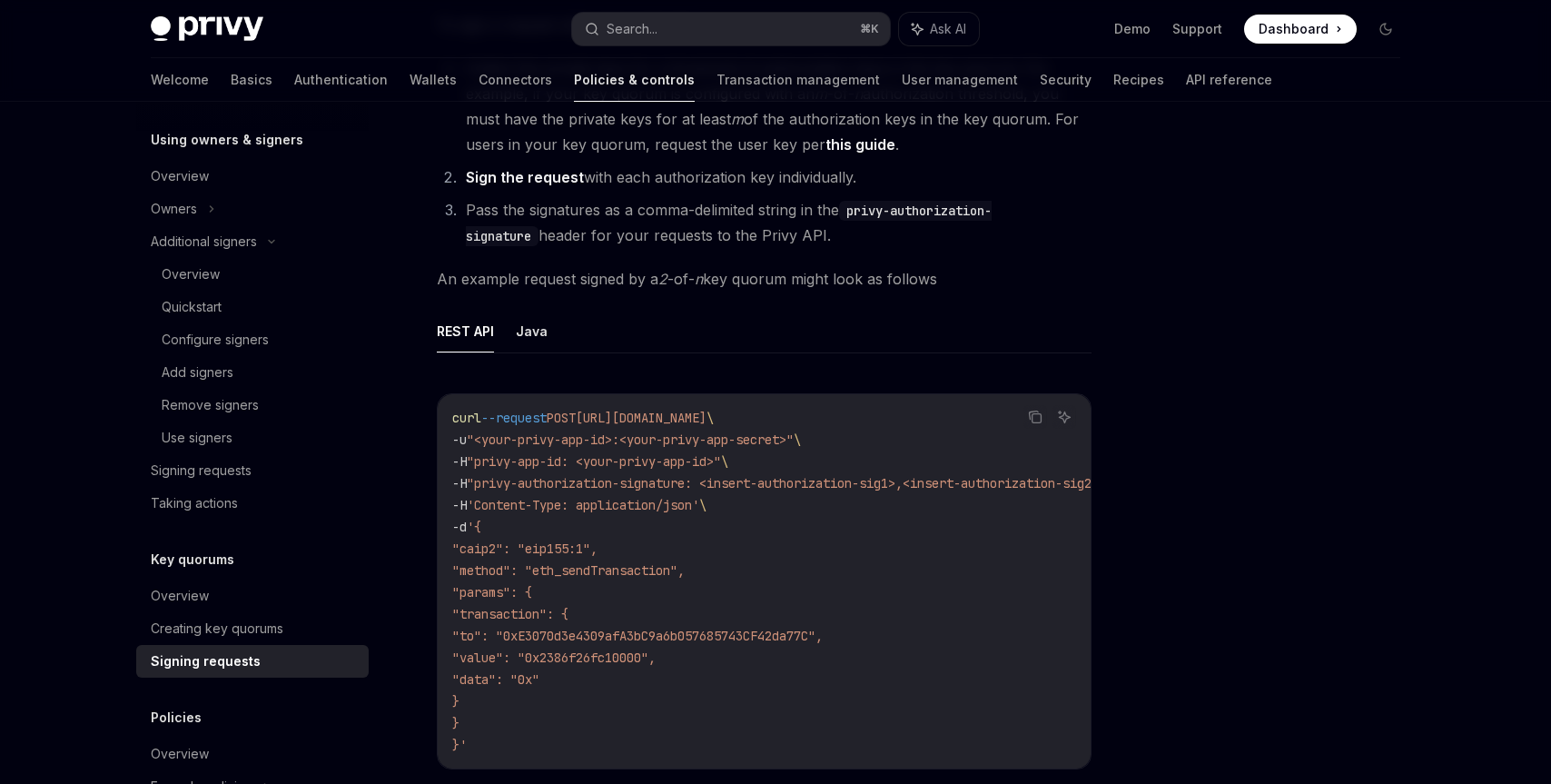
scroll to position [228, 0]
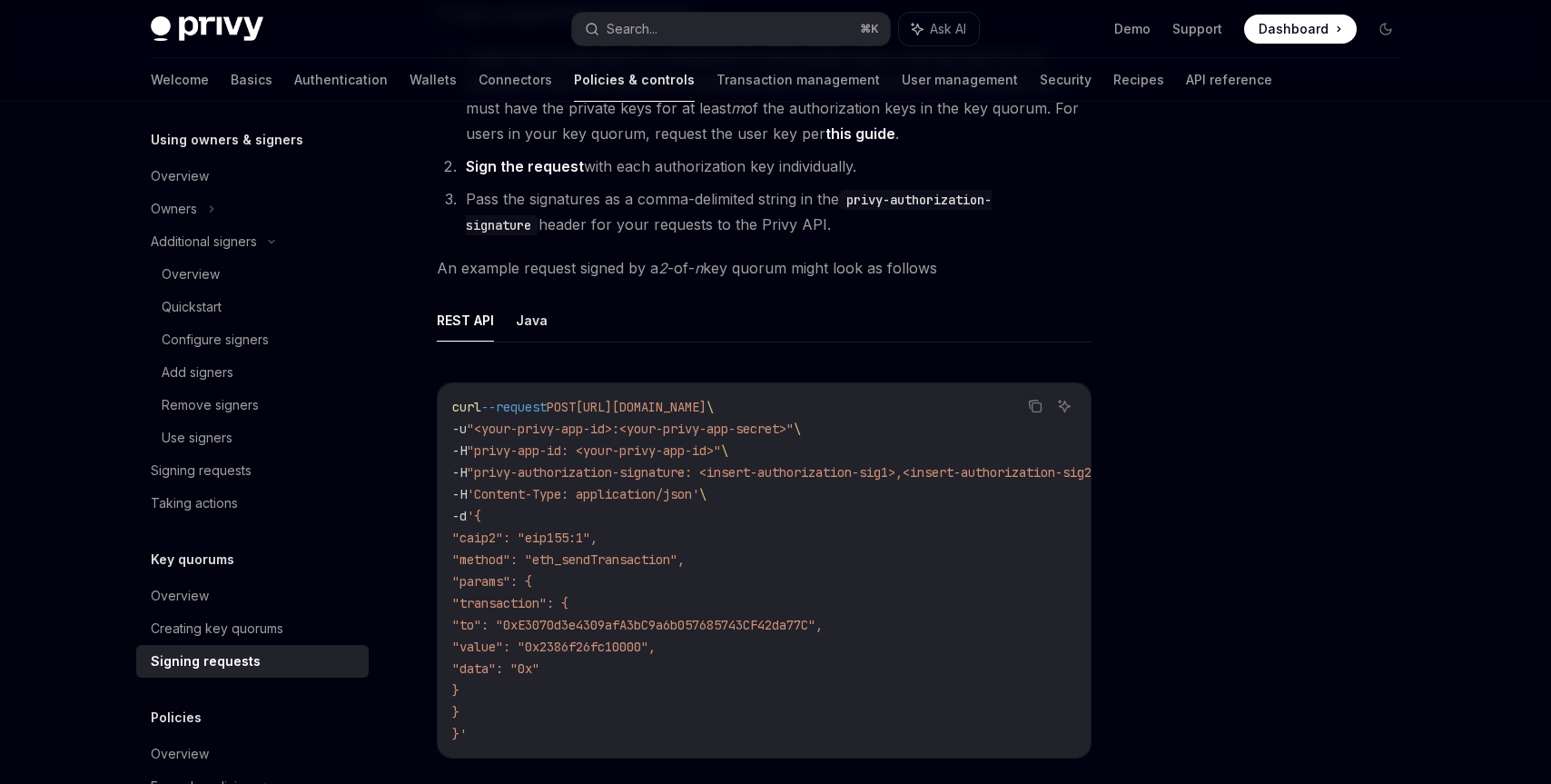
click at [987, 470] on span ""privy-authorization-signature: <insert-authorization-sig1>,<insert-authorizati…" at bounding box center [786, 472] width 640 height 17
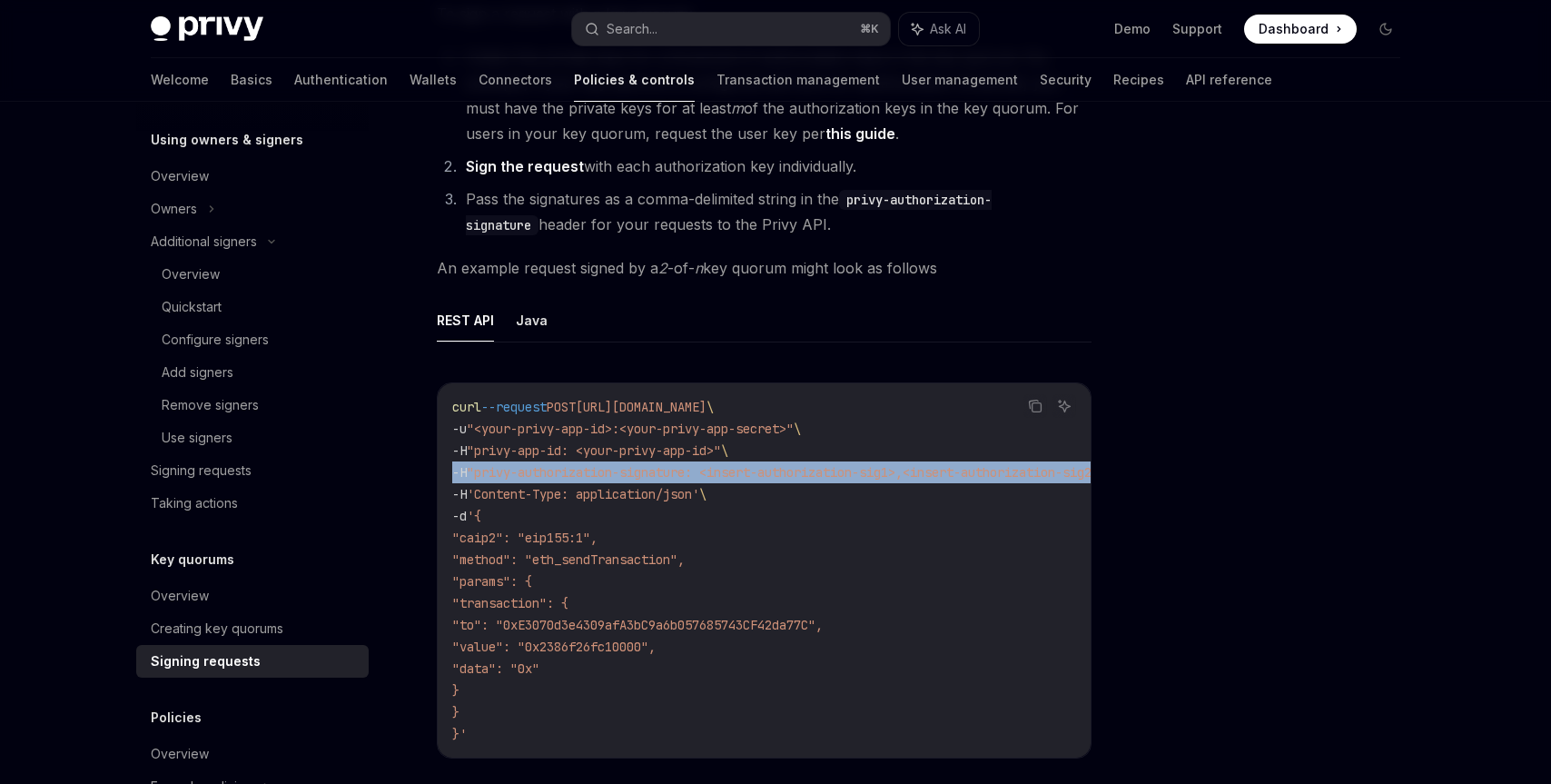
click at [987, 470] on span ""privy-authorization-signature: <insert-authorization-sig1>,<insert-authorizati…" at bounding box center [786, 472] width 640 height 17
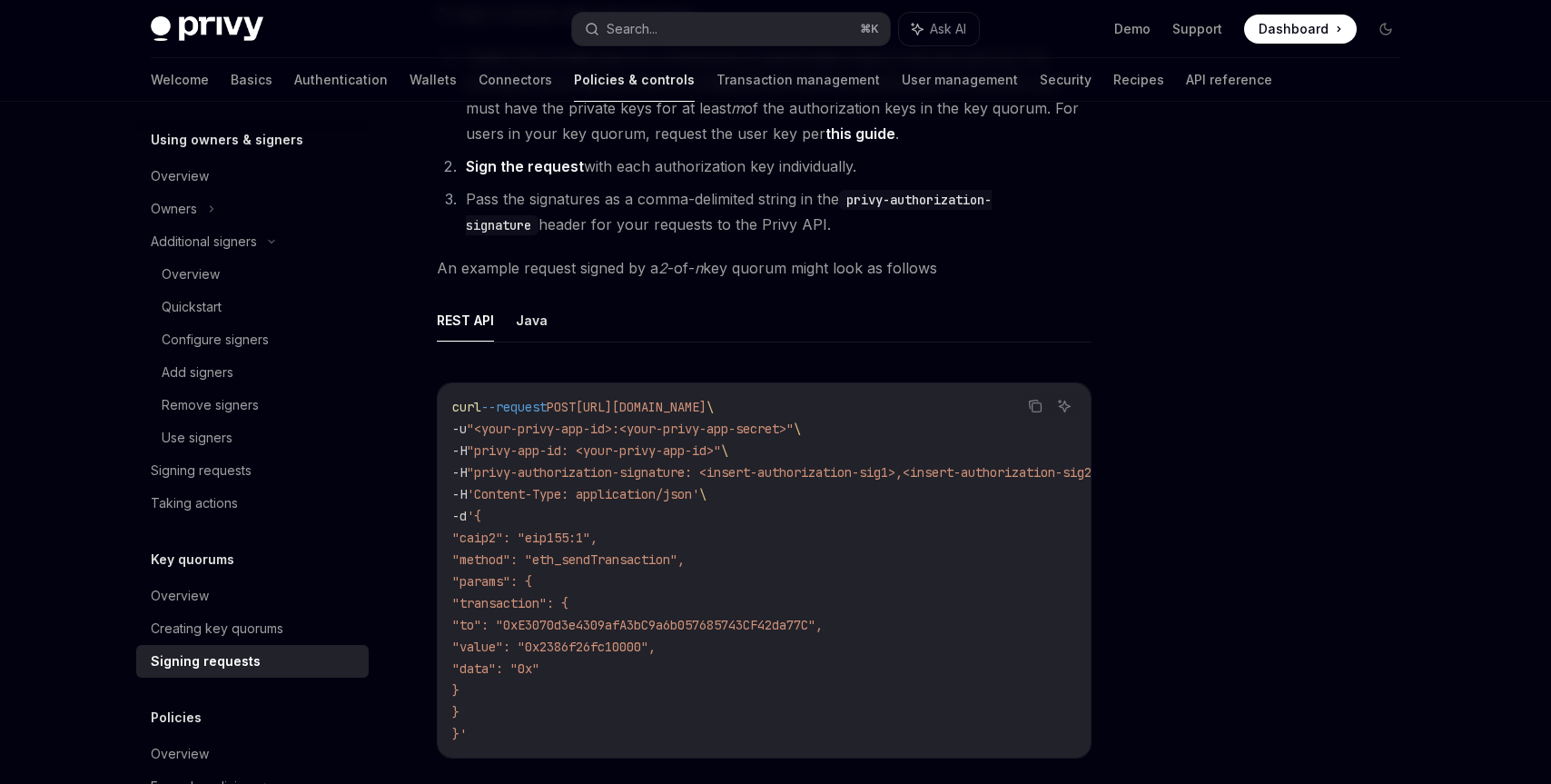
click at [983, 460] on code "curl --request POST [URL][DOMAIN_NAME] \ -u "<your-privy-app-id>:<your-privy-ap…" at bounding box center [804, 570] width 705 height 349
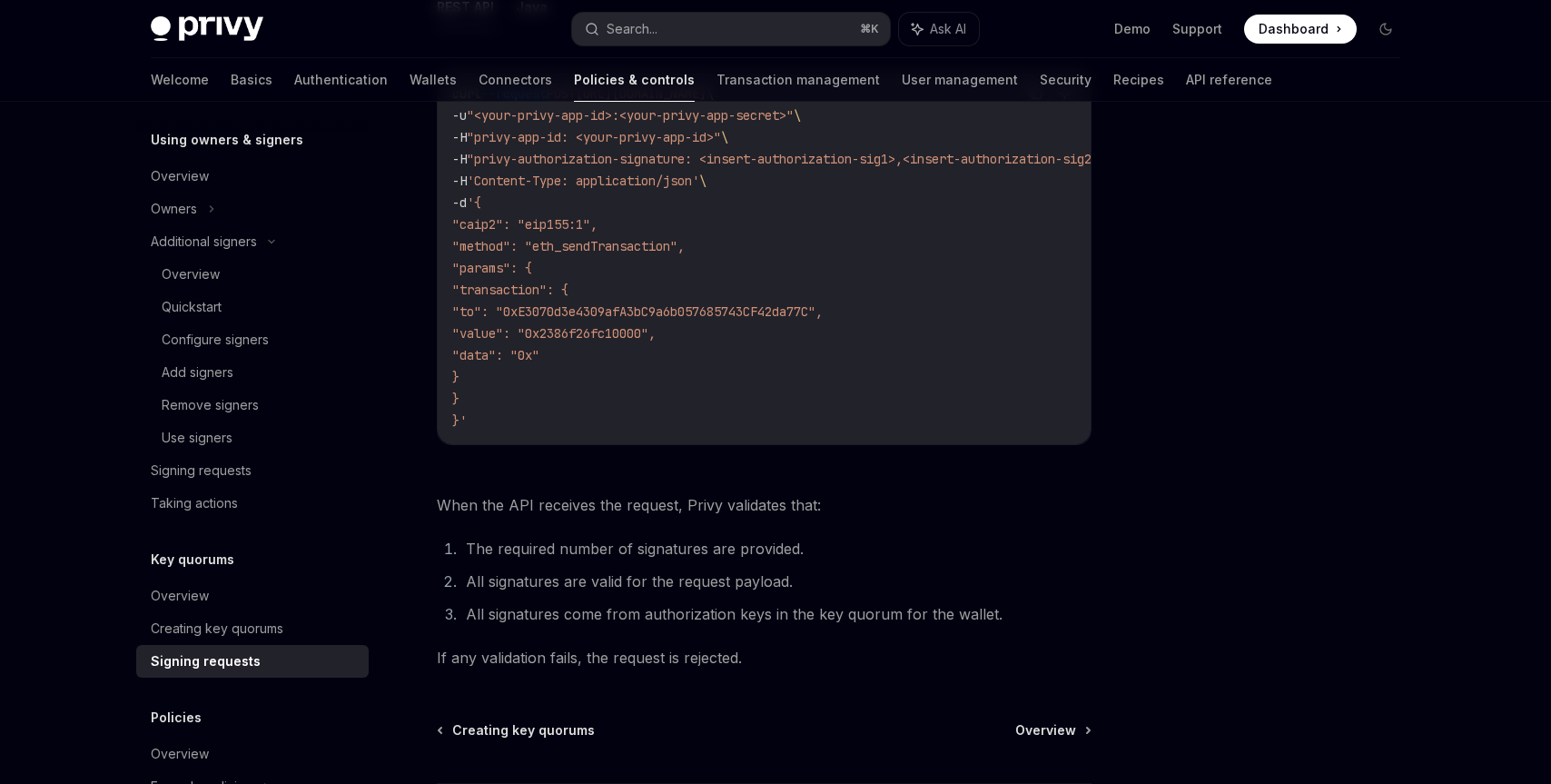
scroll to position [552, 0]
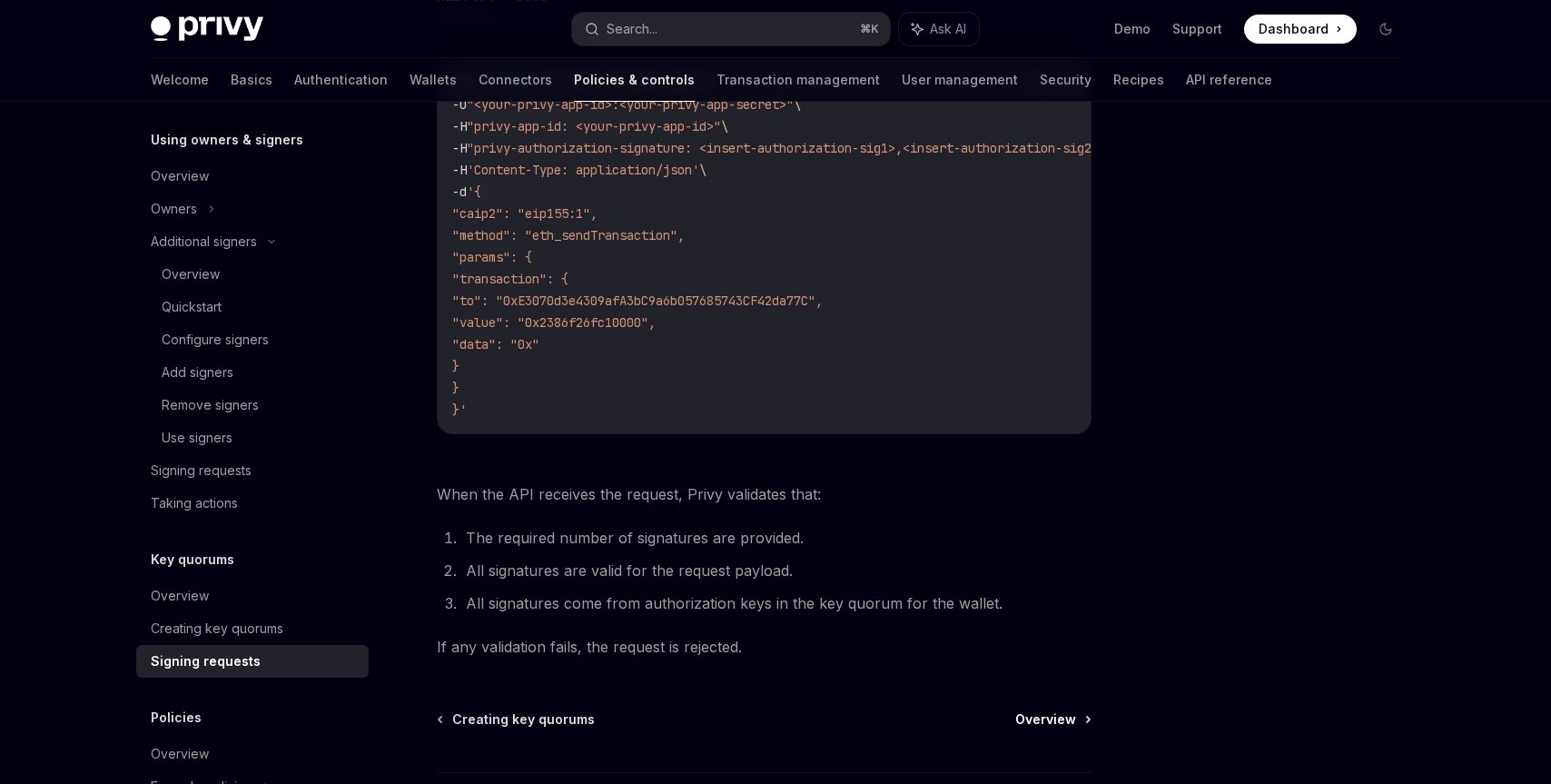
click at [1055, 728] on span "Overview" at bounding box center [1046, 719] width 61 height 18
type textarea "*"
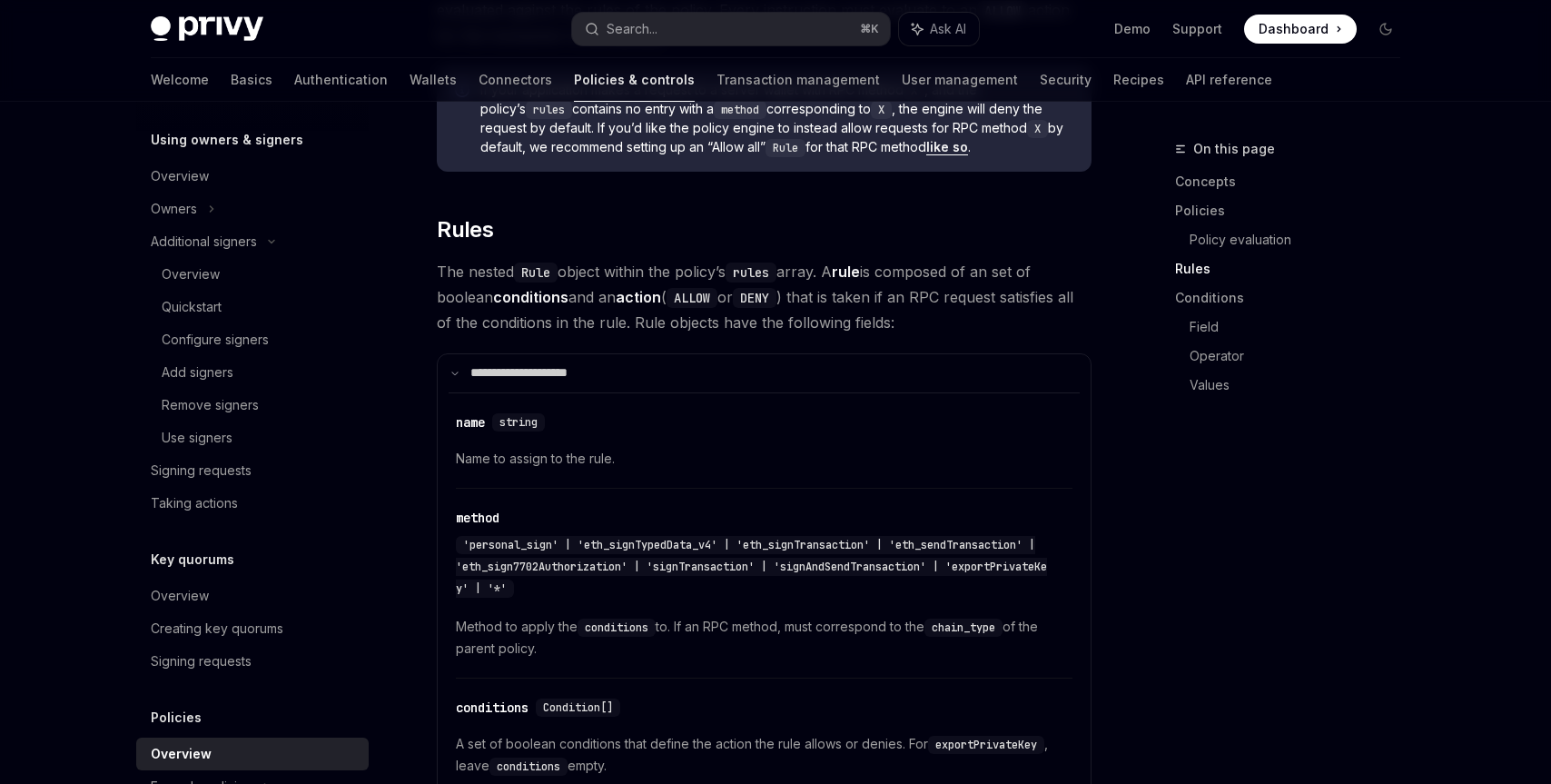
scroll to position [2767, 0]
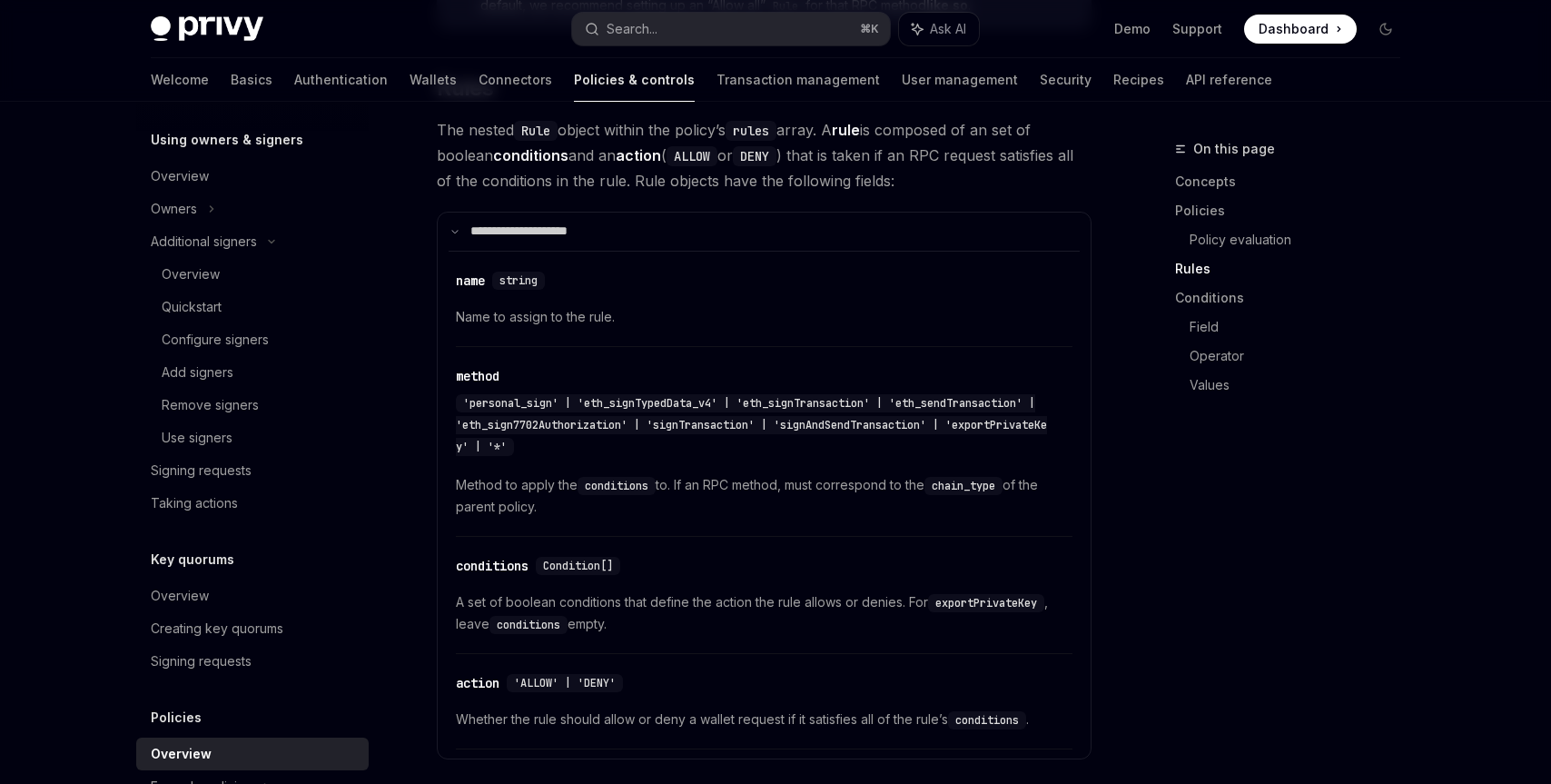
click at [808, 33] on button "Search... ⌘ K" at bounding box center [731, 29] width 318 height 33
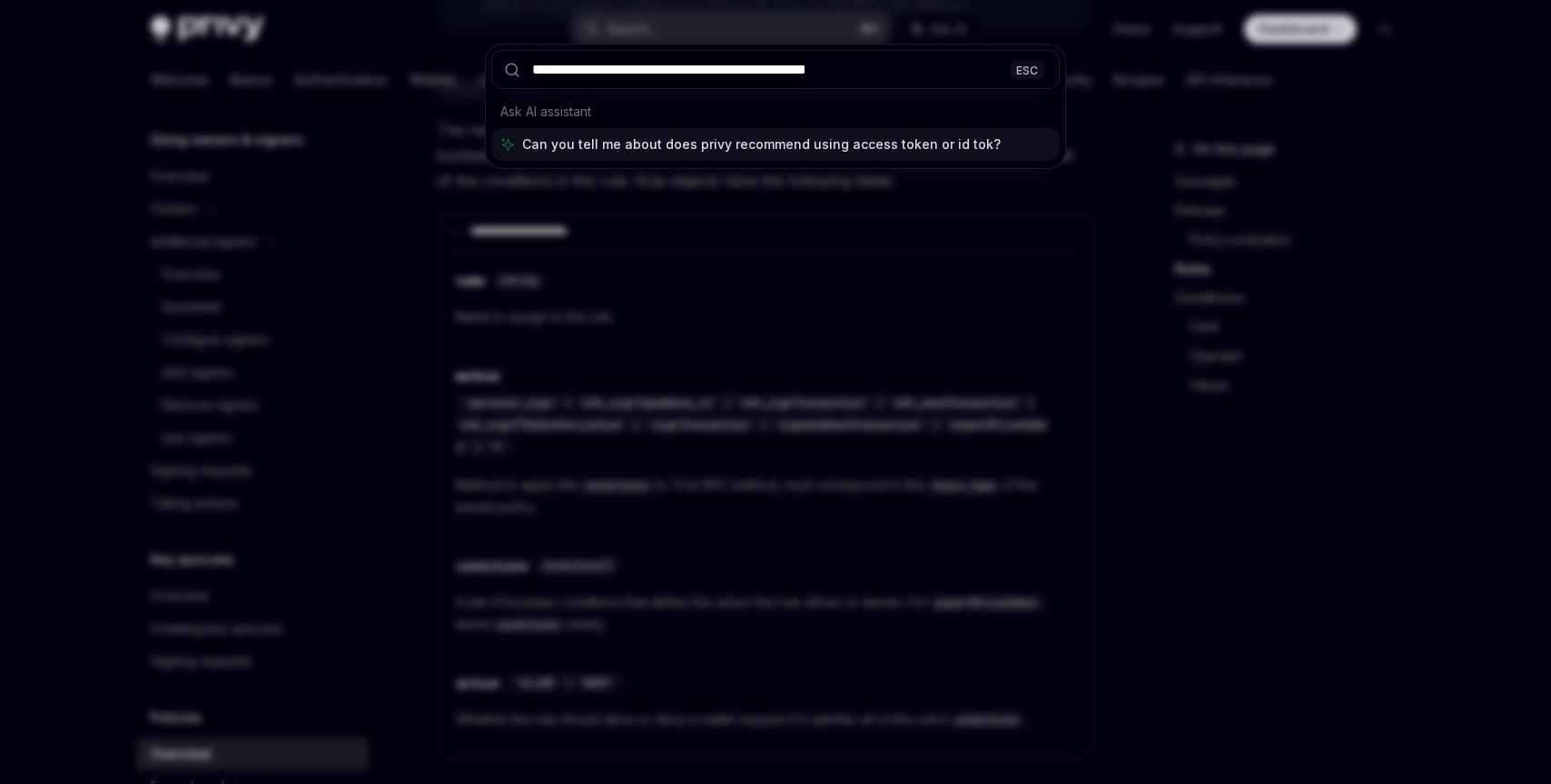
type input "**********"
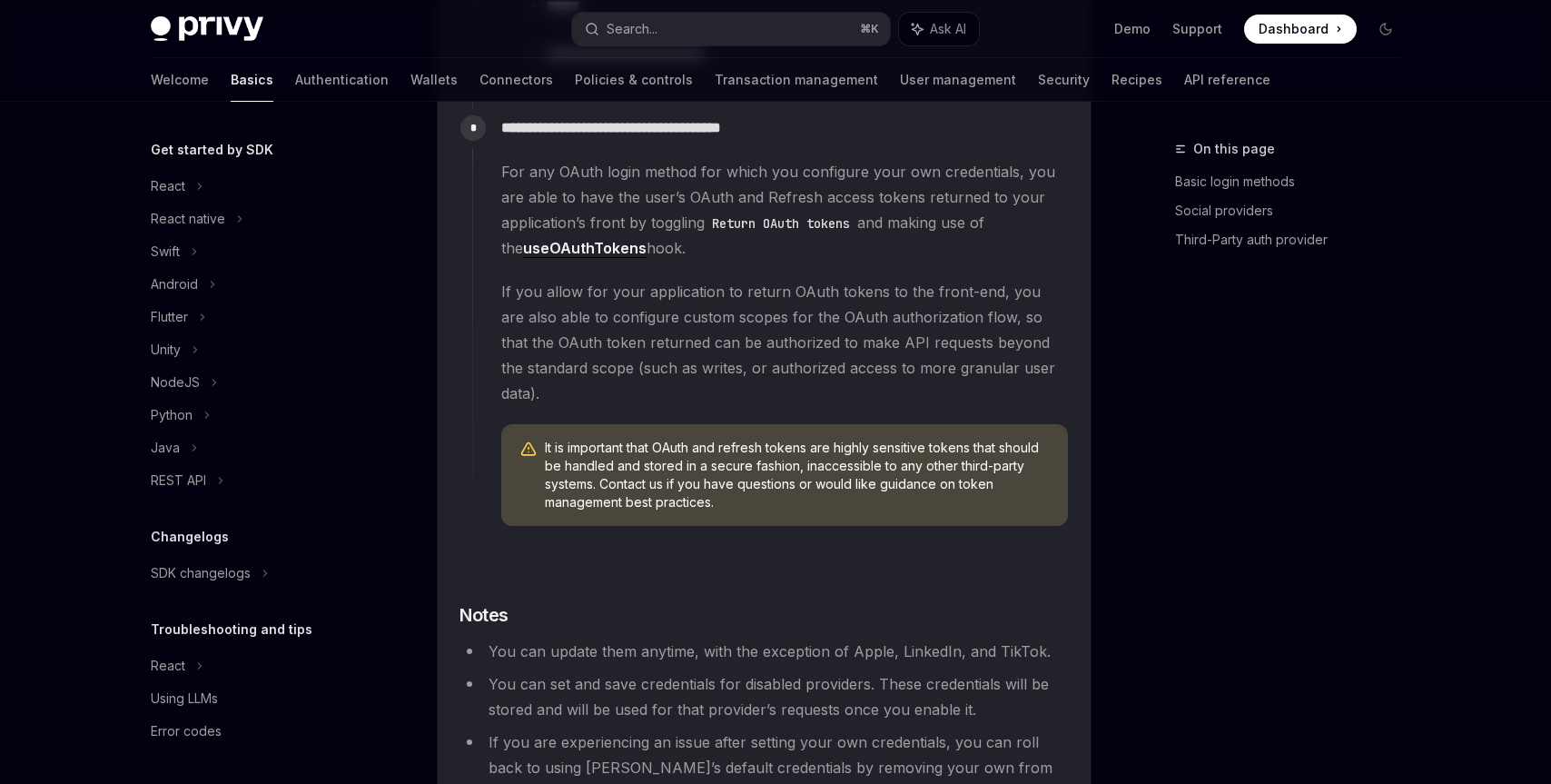
type textarea "*"
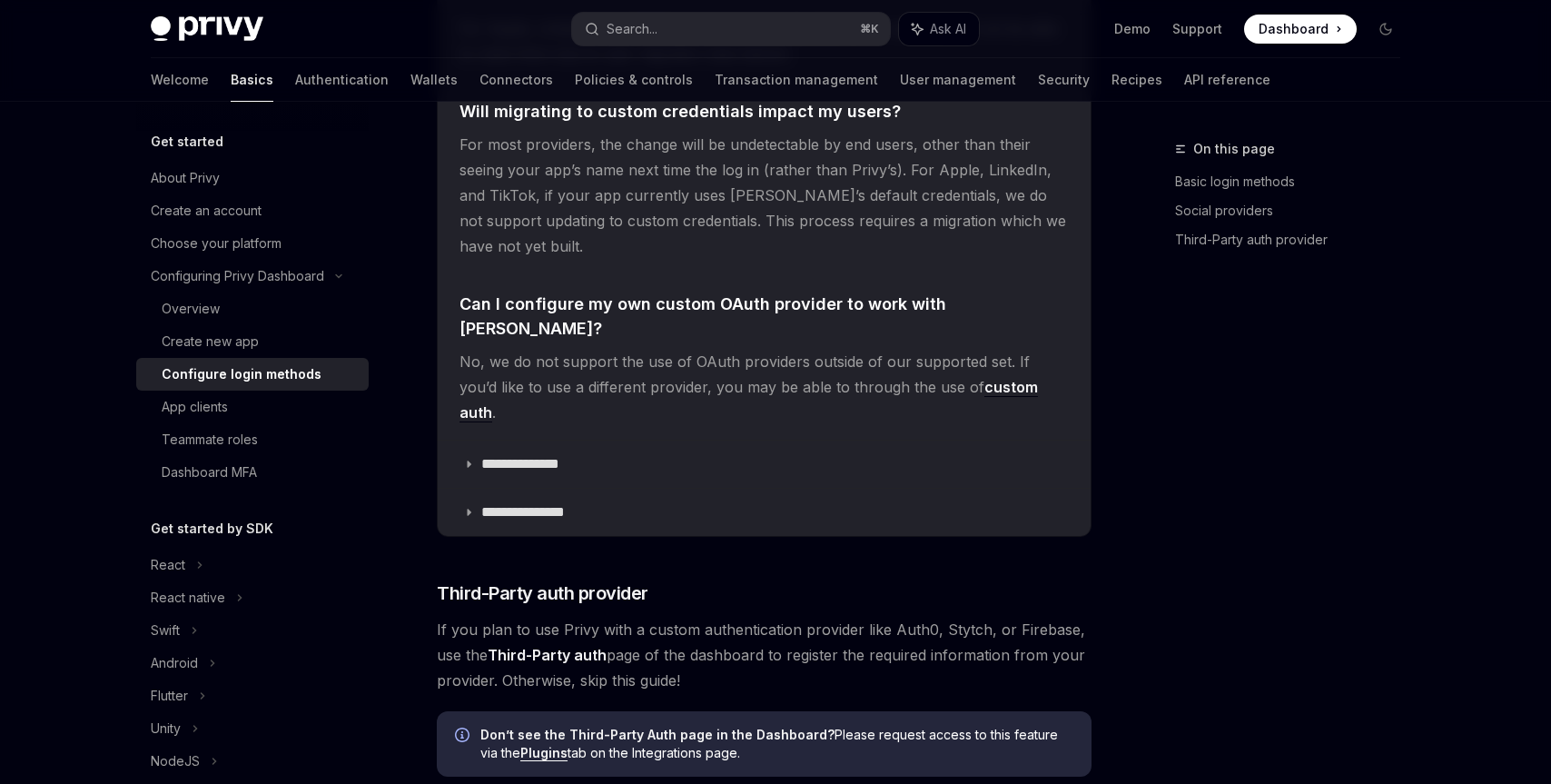
scroll to position [3985, 0]
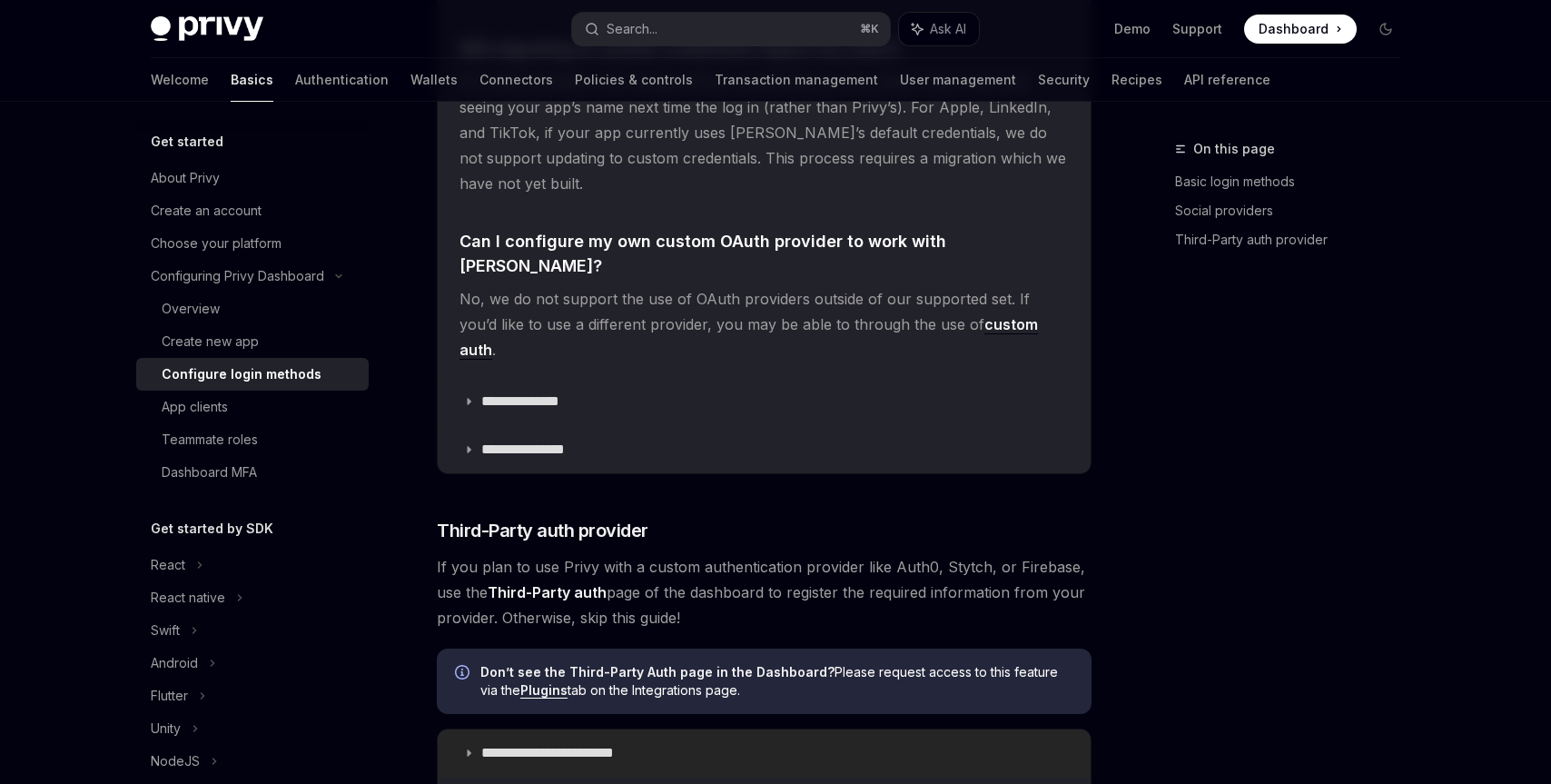
click at [605, 744] on p "**********" at bounding box center [566, 752] width 168 height 18
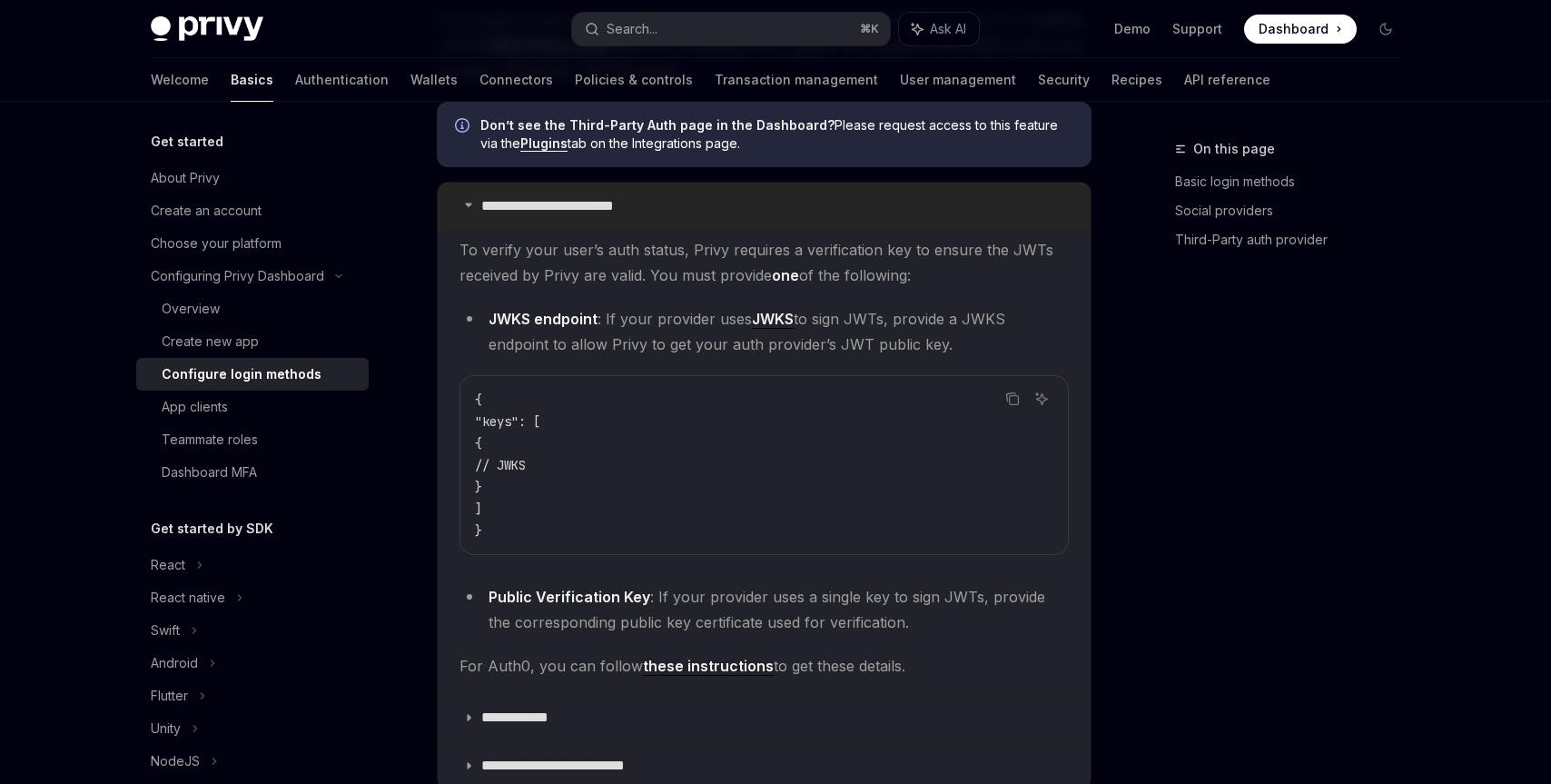
scroll to position [4566, 0]
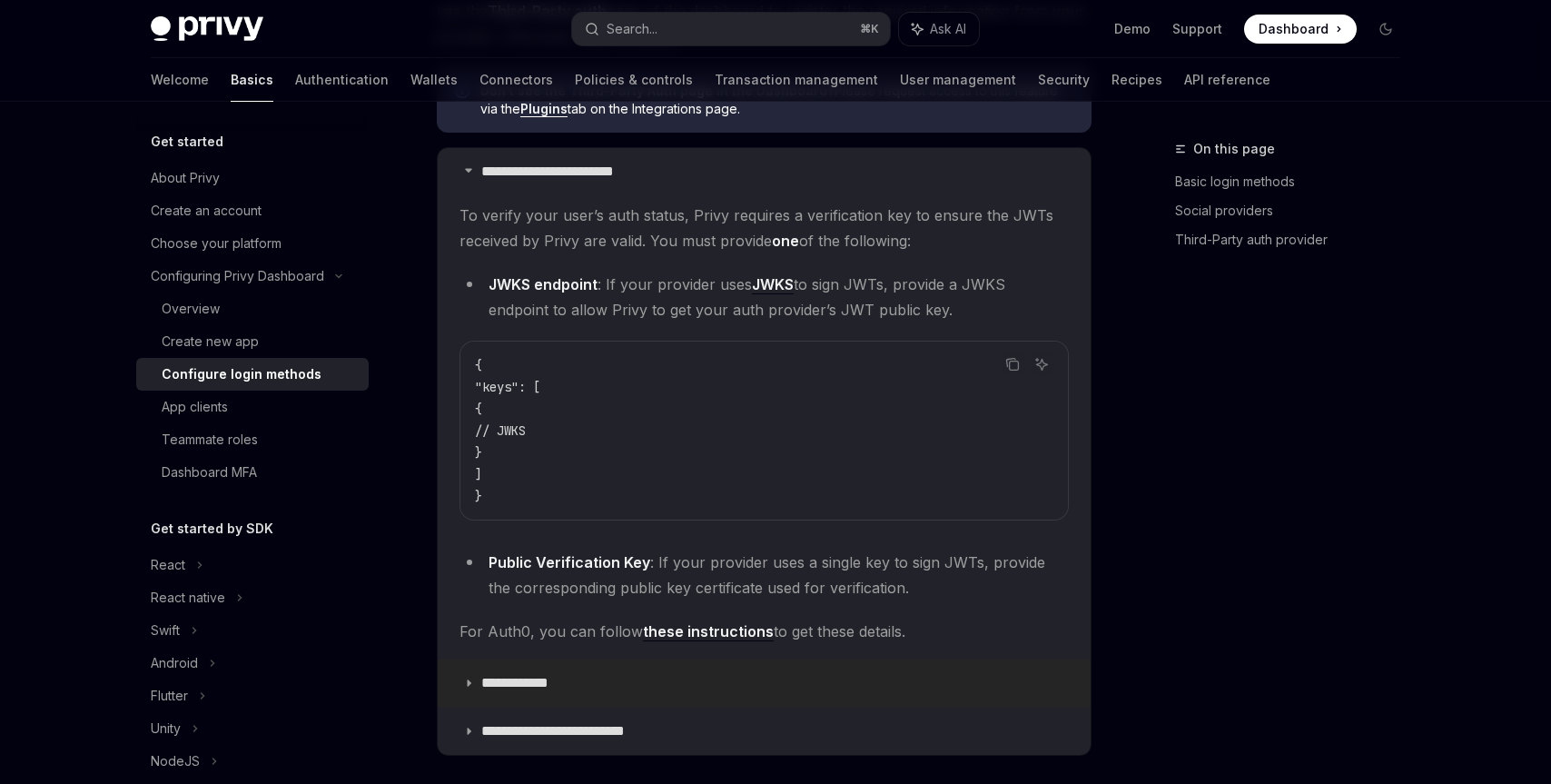
click at [600, 659] on summary "**********" at bounding box center [764, 683] width 653 height 47
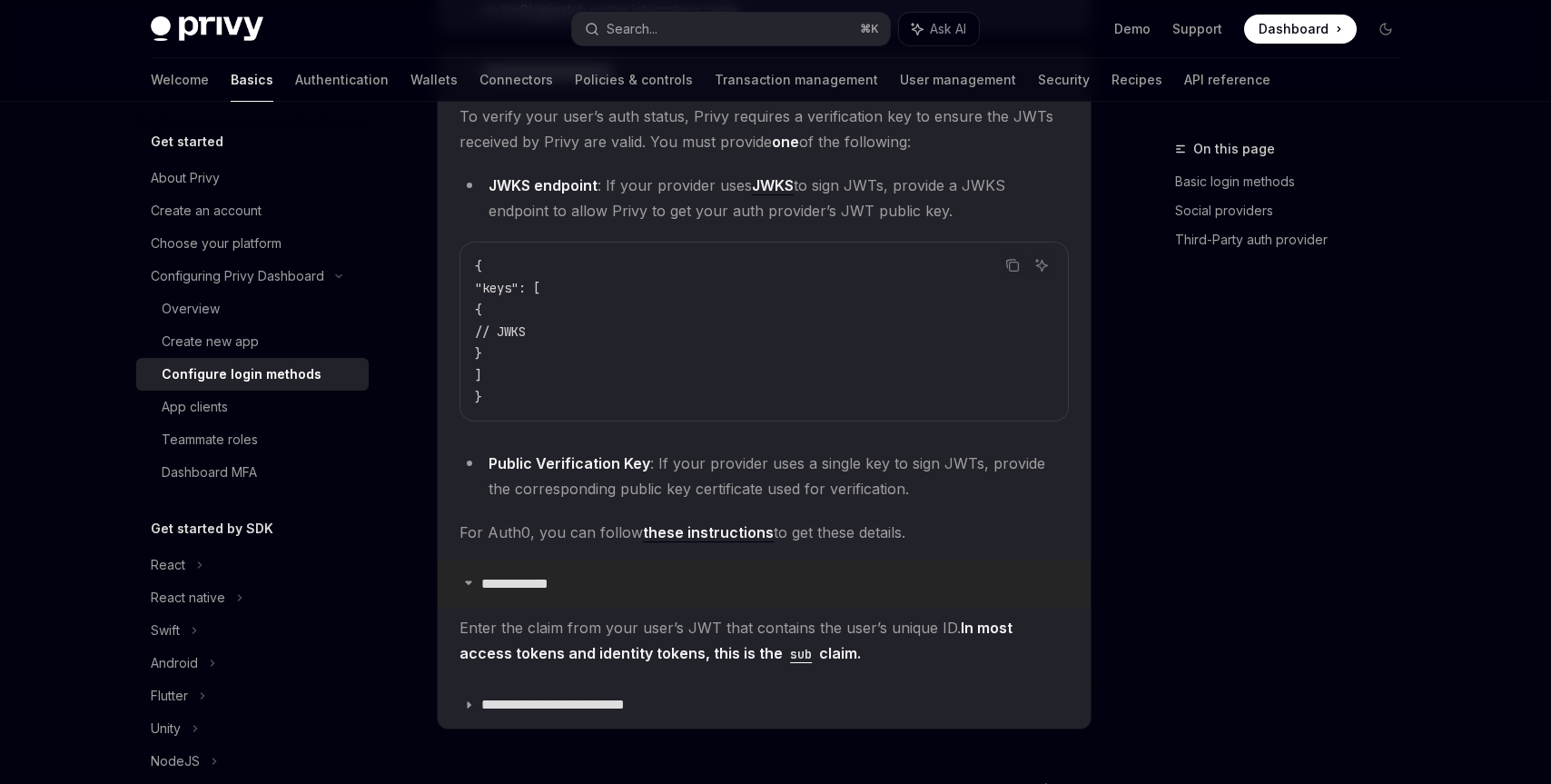
scroll to position [4668, 0]
click at [600, 692] on p "**********" at bounding box center [575, 701] width 188 height 18
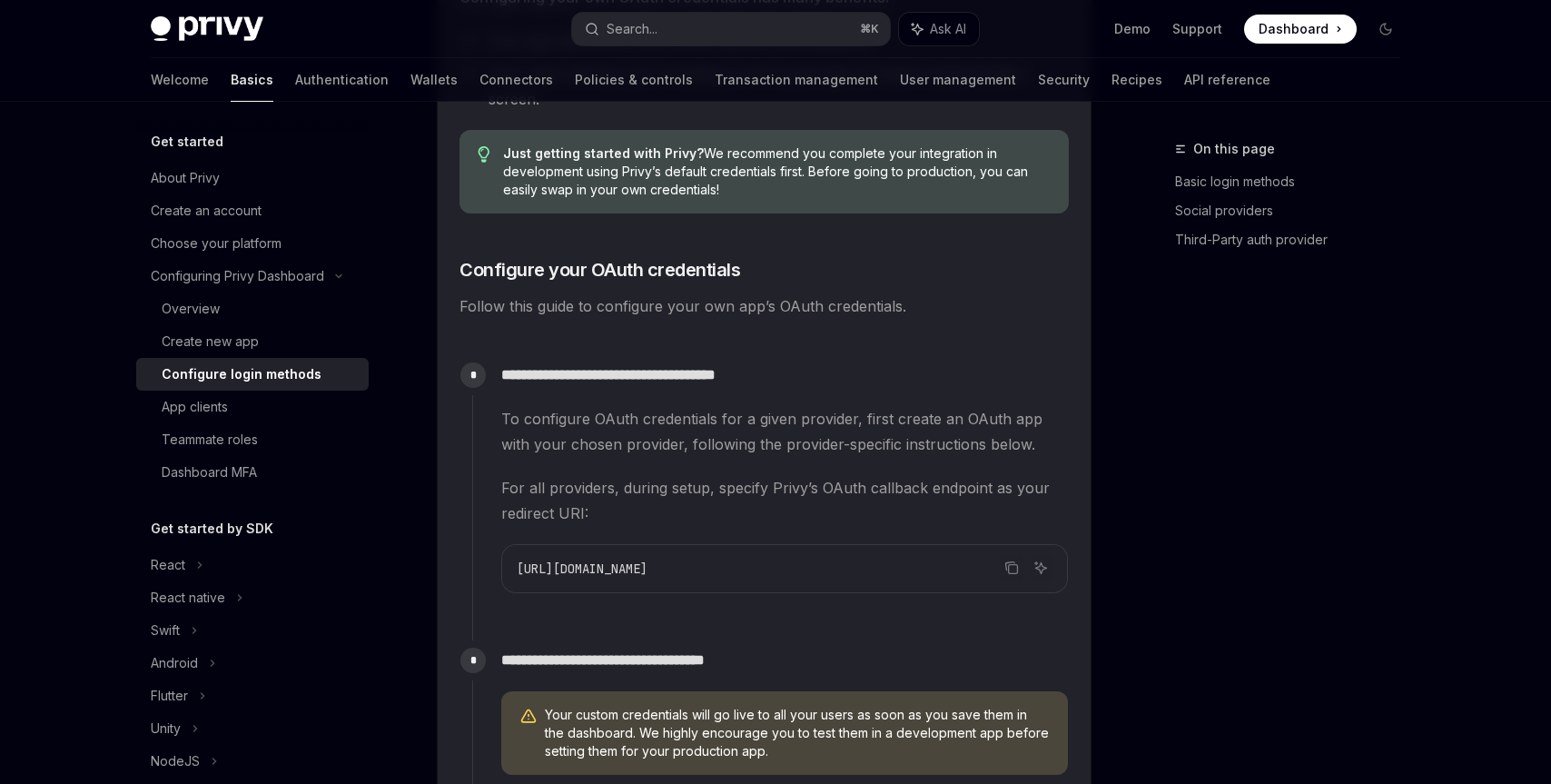
scroll to position [1353, 0]
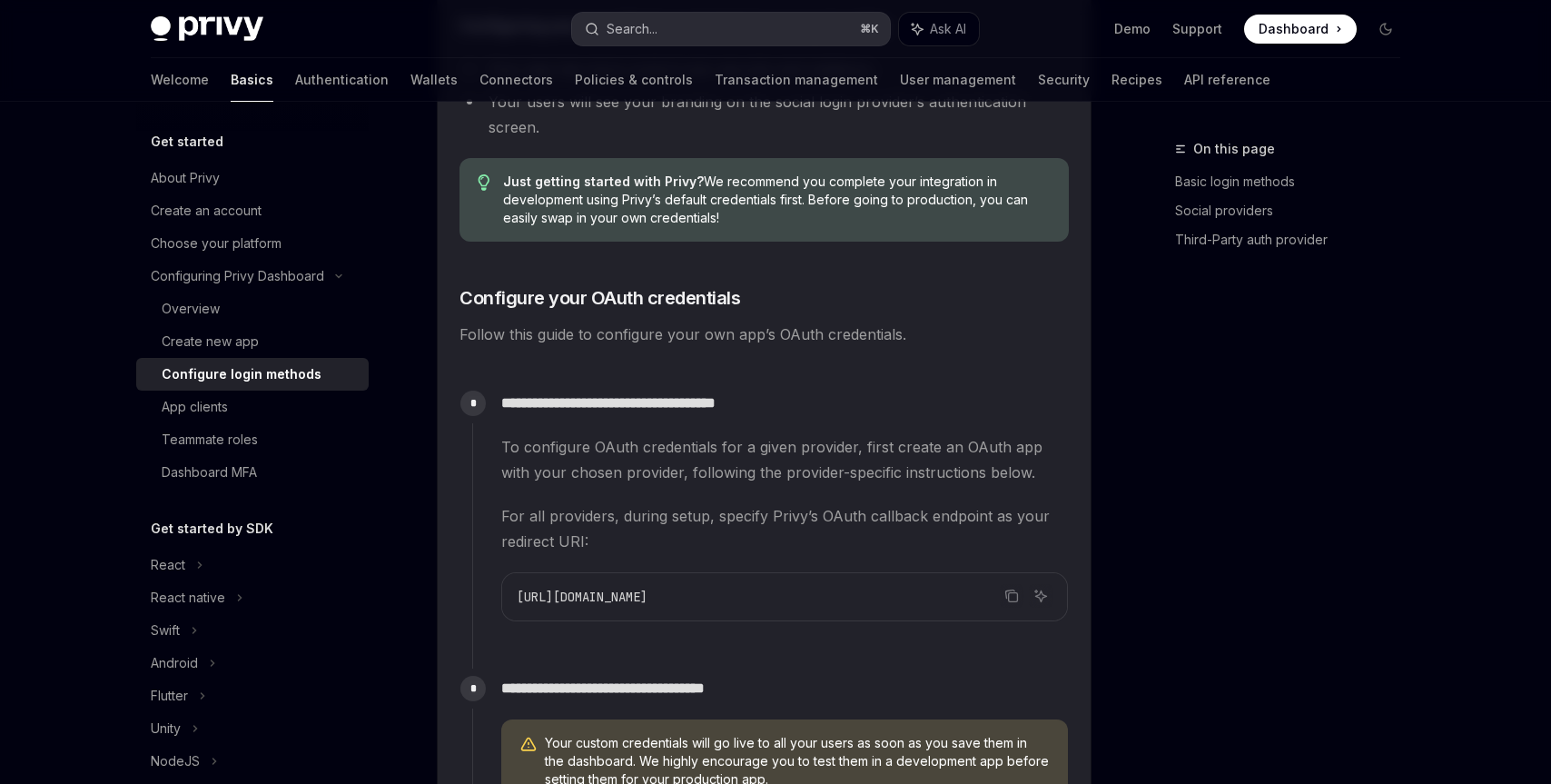
click at [710, 18] on button "Search... ⌘ K" at bounding box center [731, 29] width 318 height 33
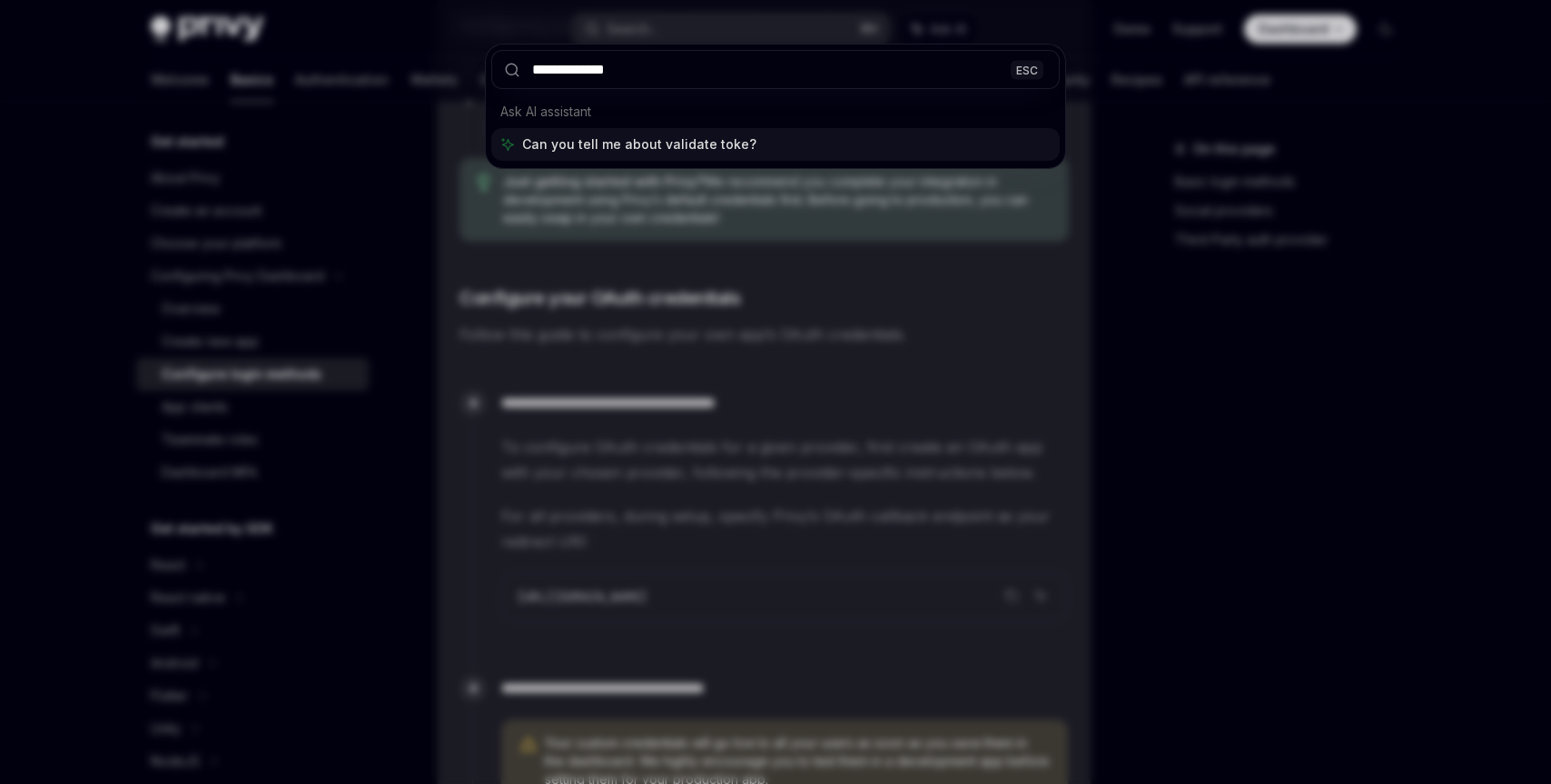
type input "**********"
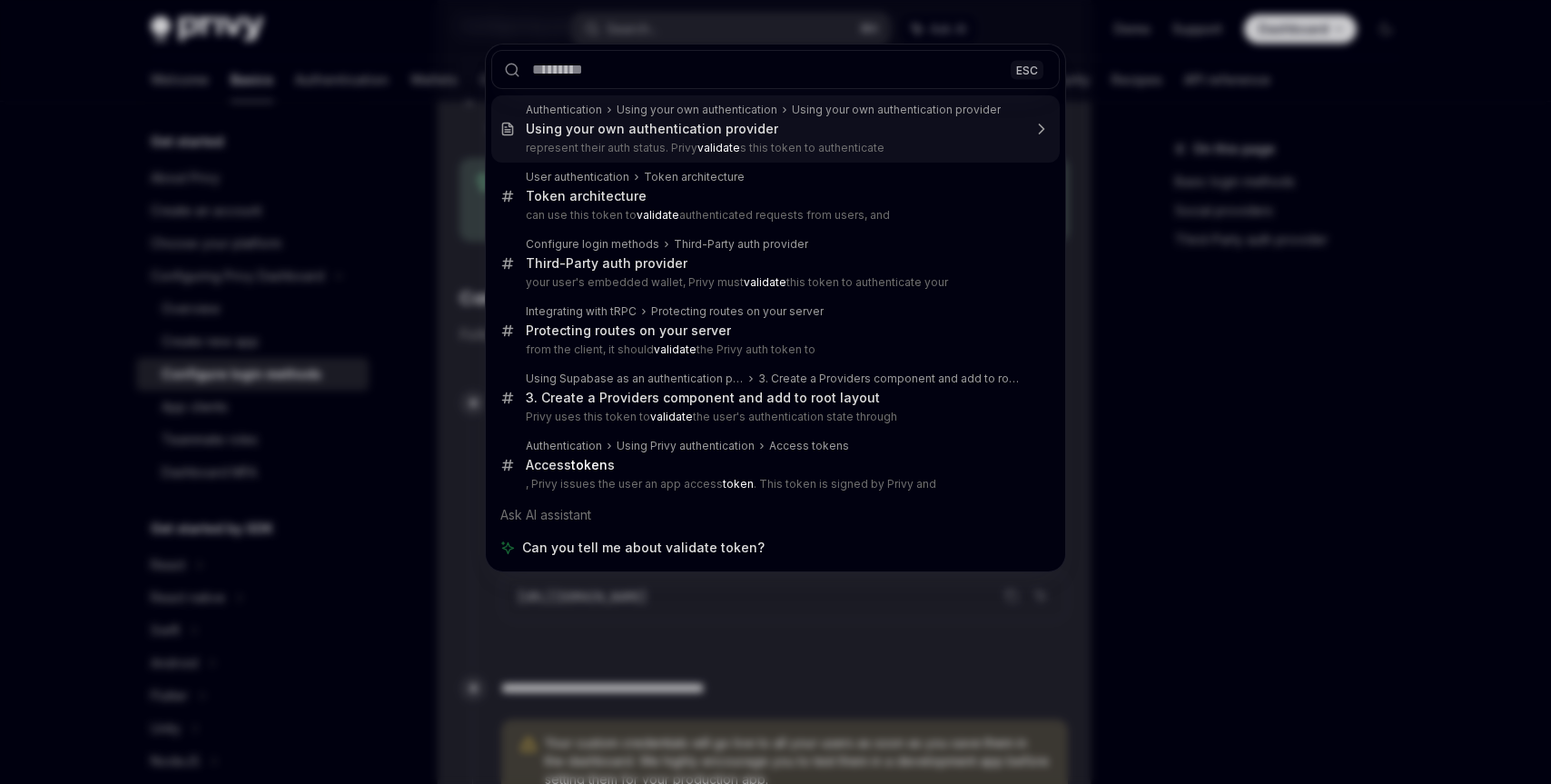
type textarea "*"
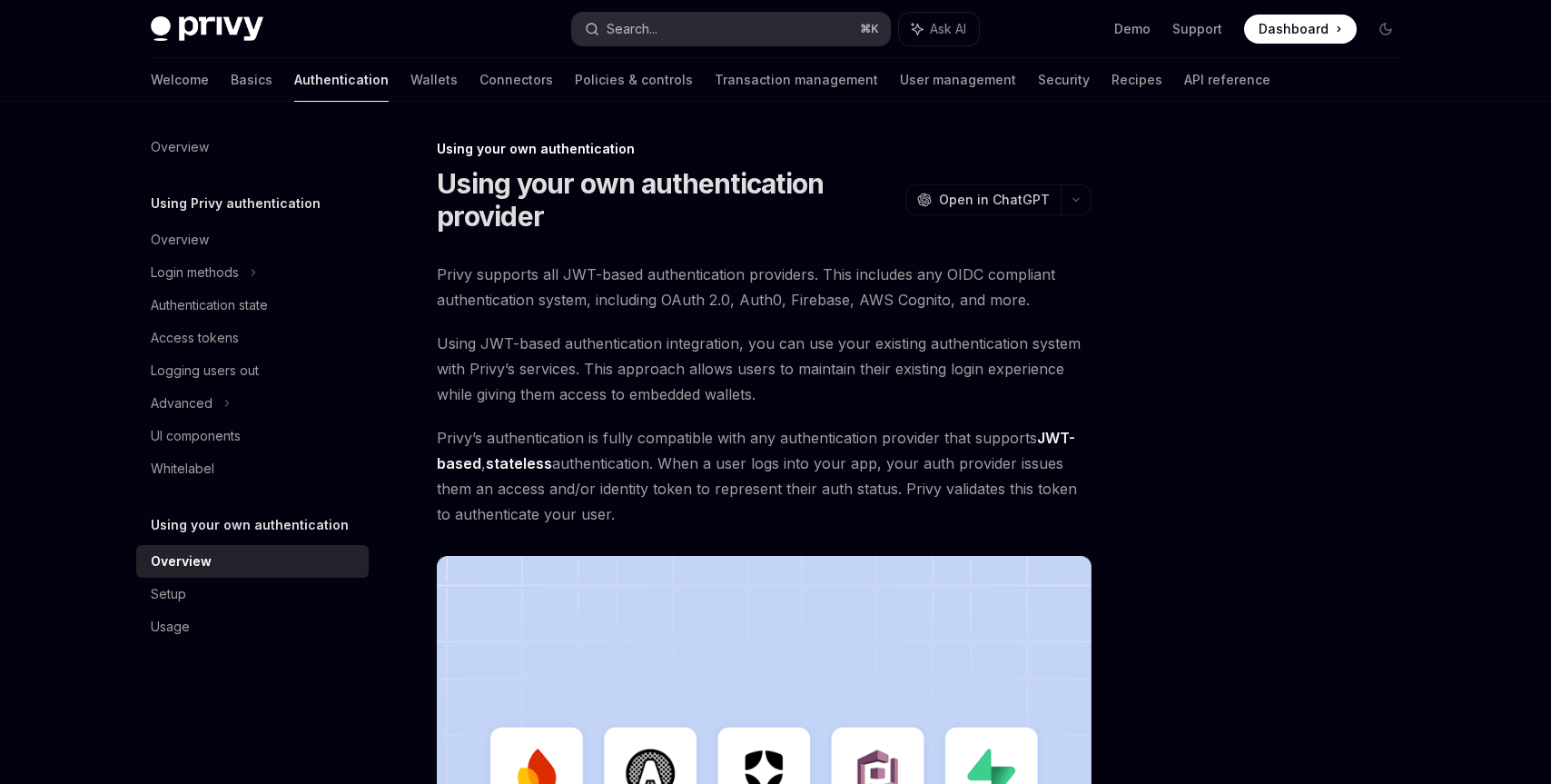
click at [784, 40] on button "Search... ⌘ K" at bounding box center [731, 29] width 318 height 33
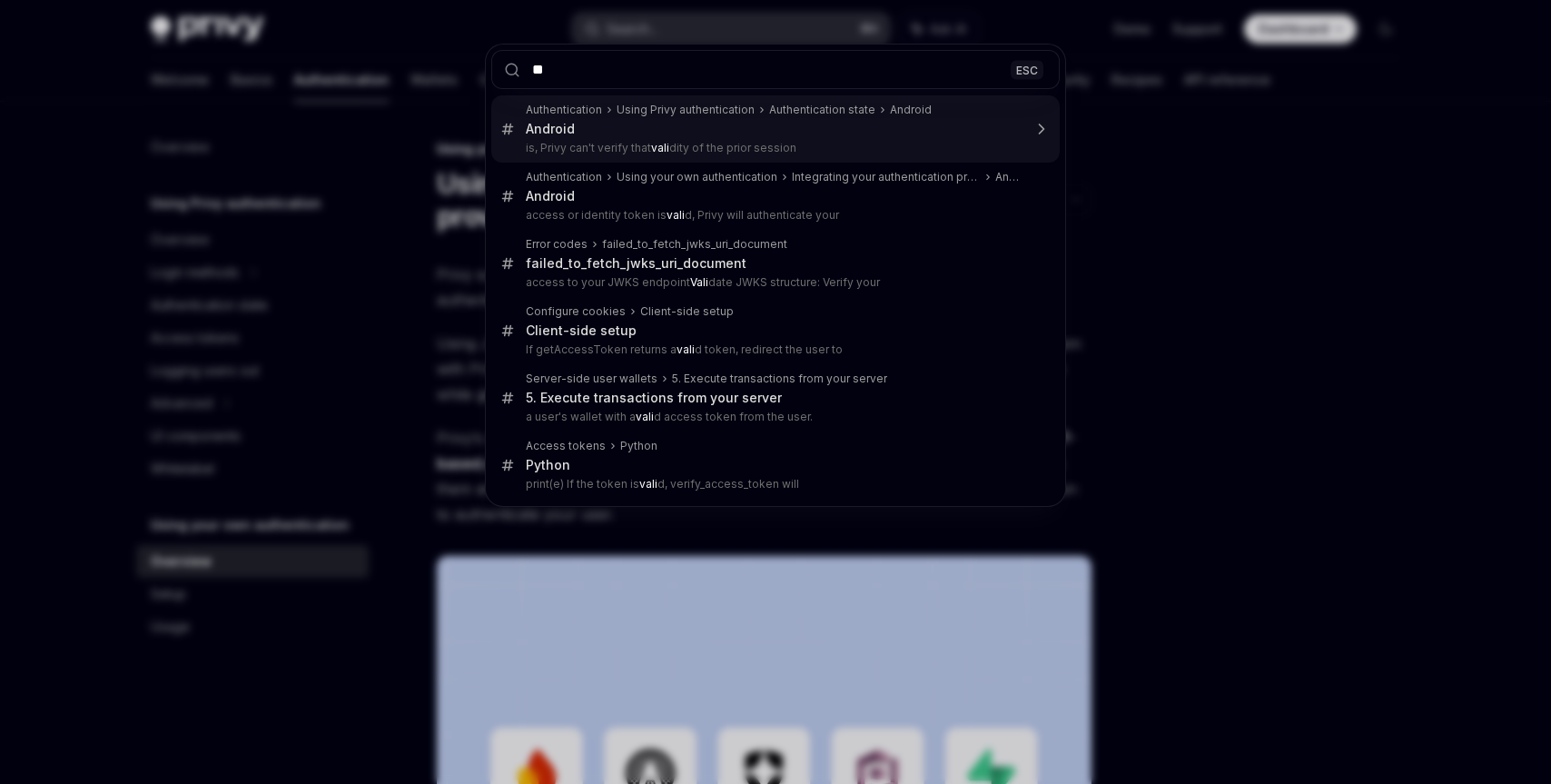
type input "*"
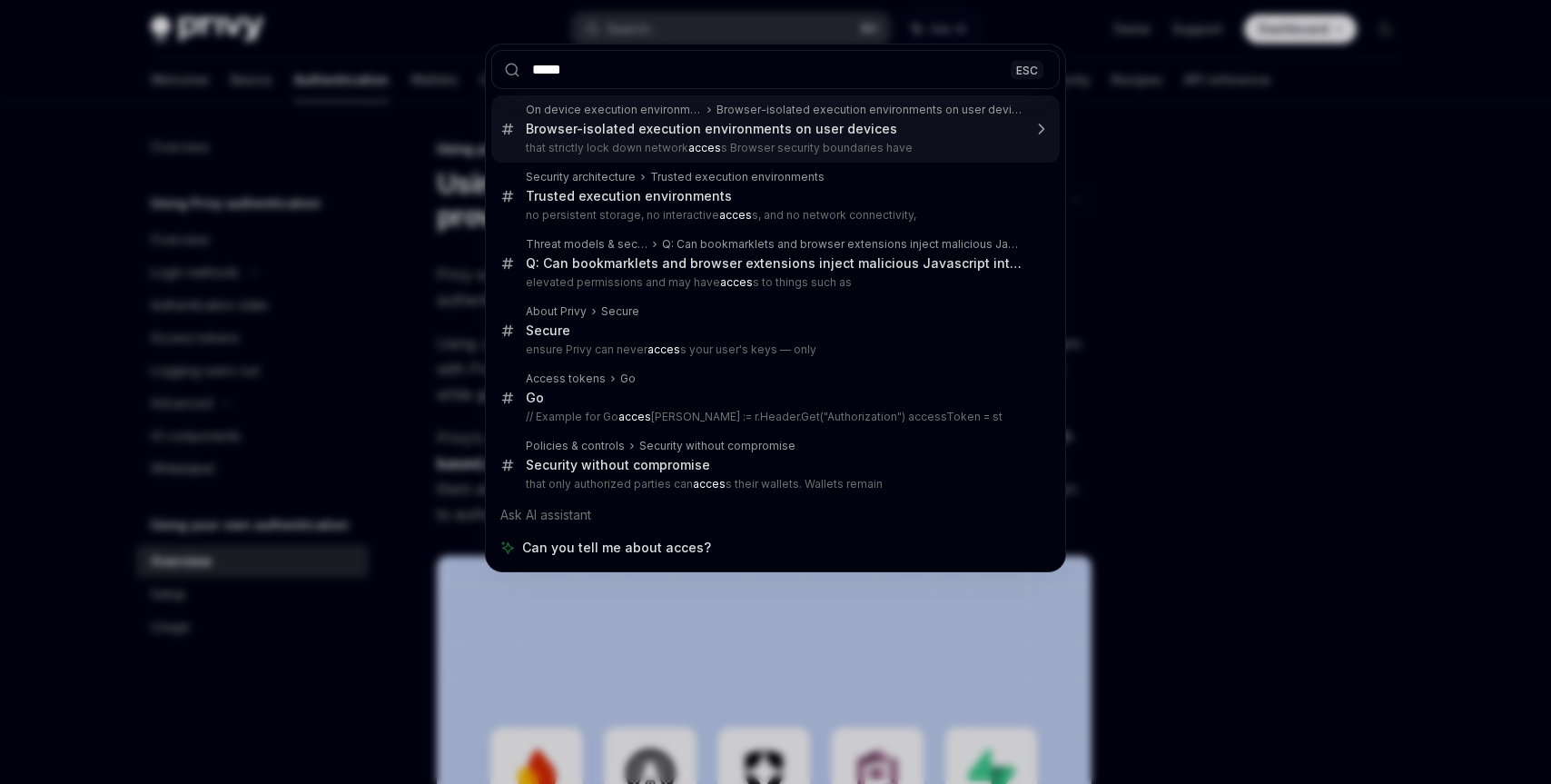
type input "******"
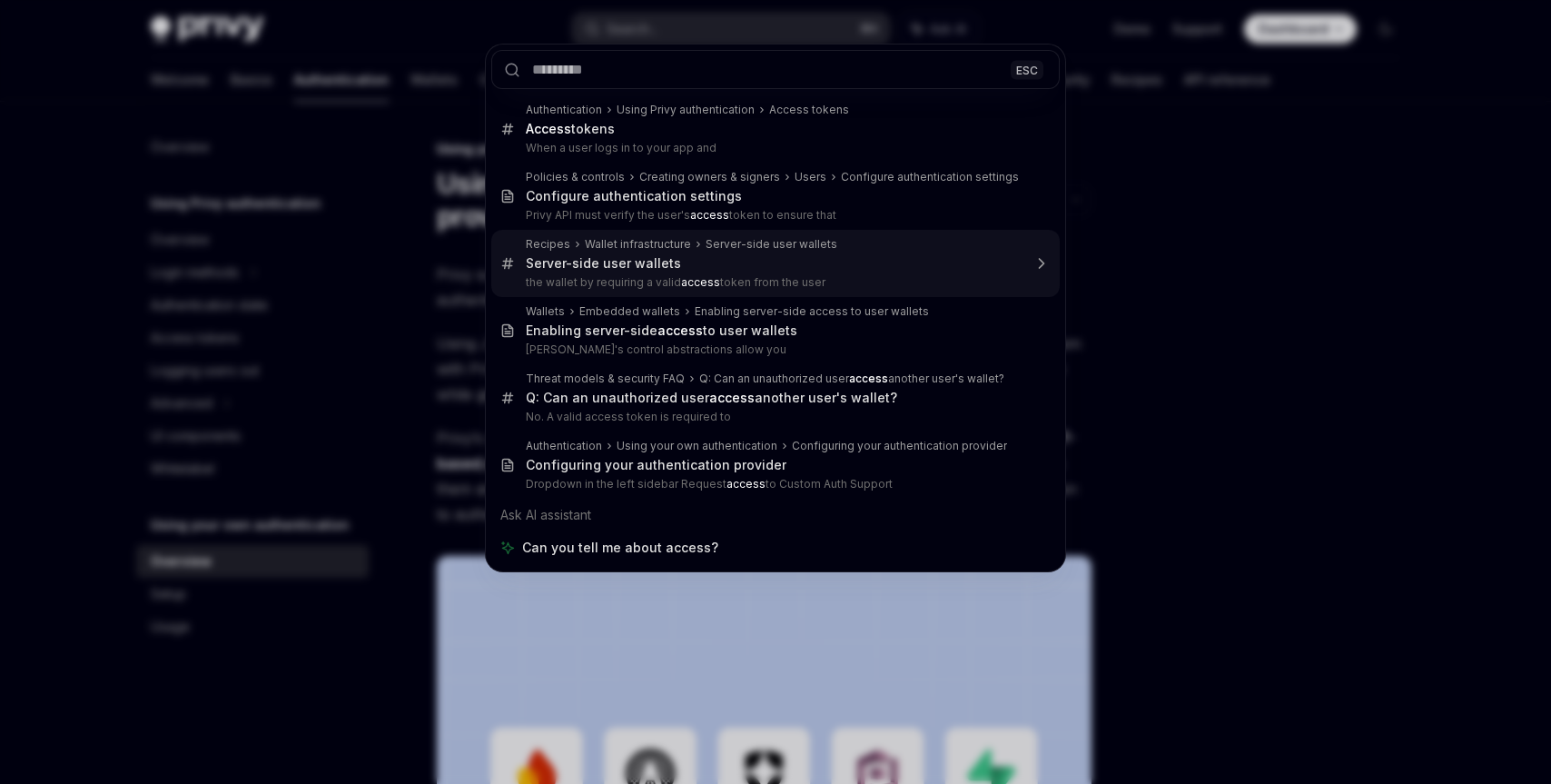
type textarea "*"
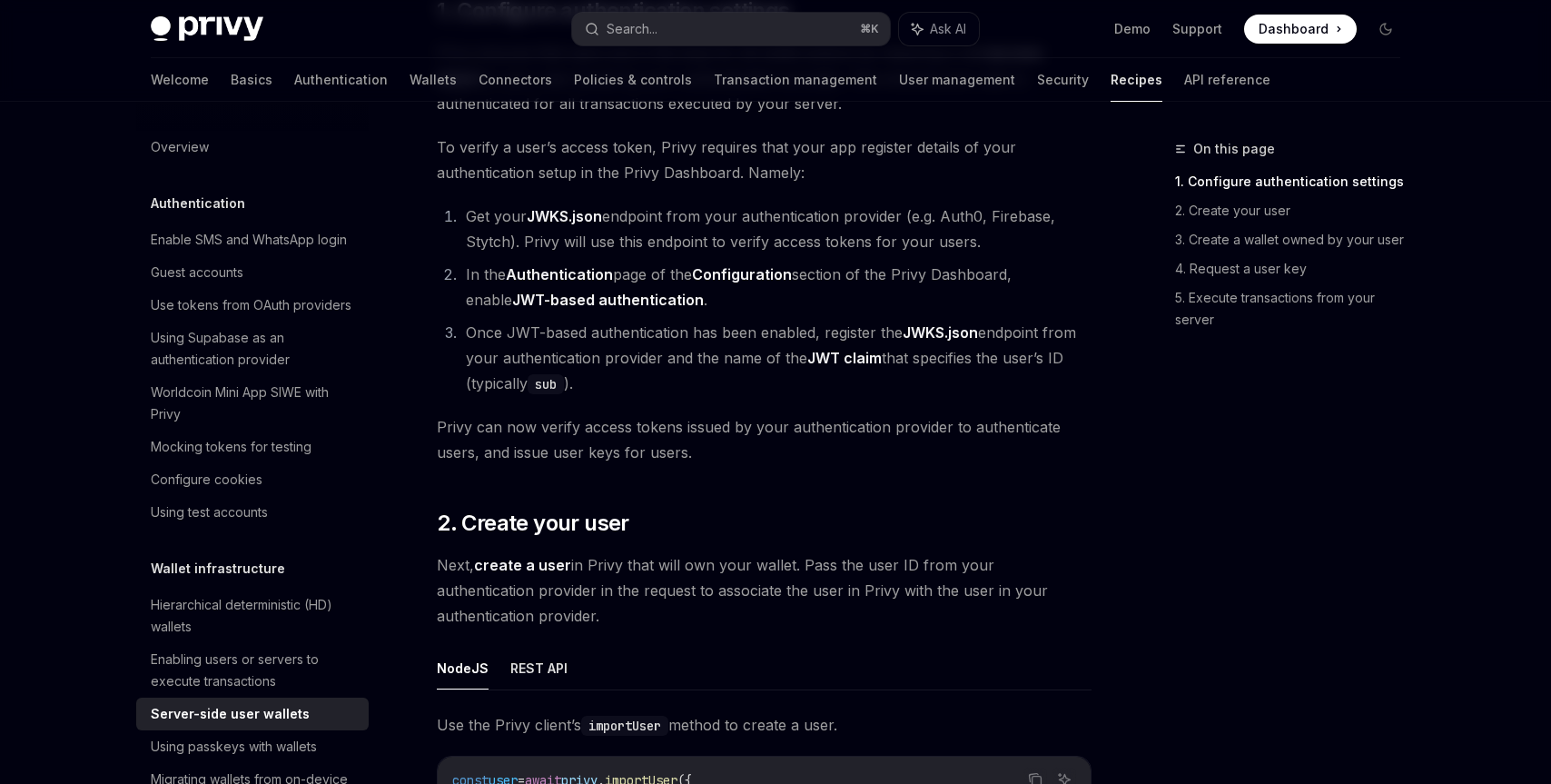
scroll to position [1200, 0]
